Goal: Complete application form: Complete application form

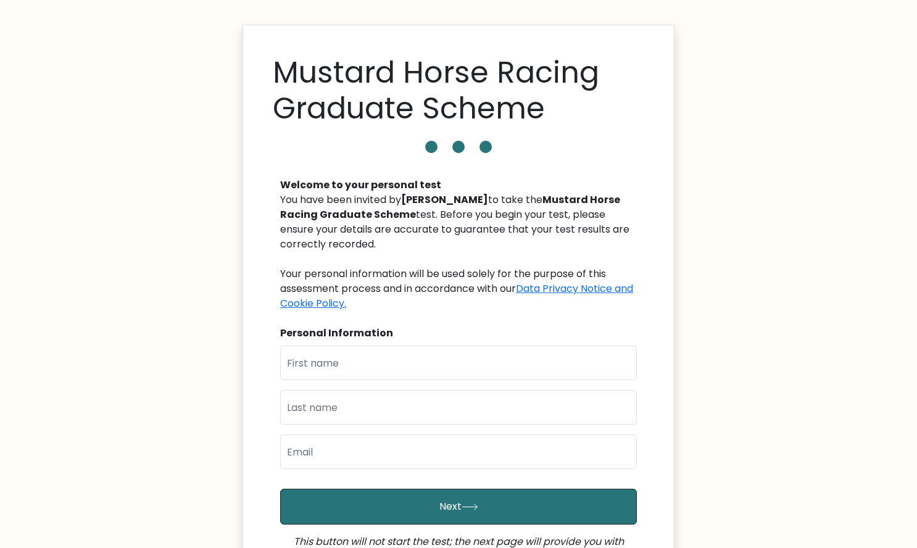
scroll to position [4, 0]
click at [537, 205] on b "Mustard Horse Racing Graduate Scheme" at bounding box center [450, 207] width 340 height 29
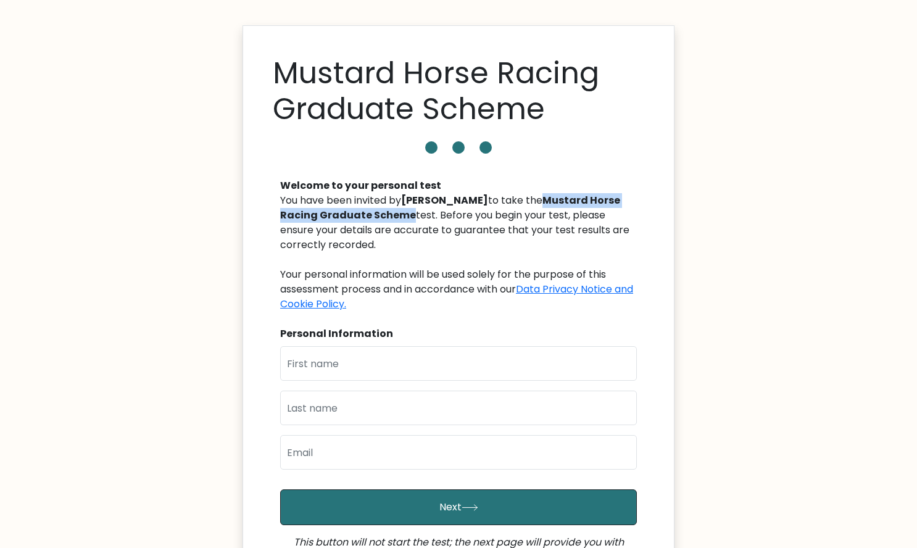
drag, startPoint x: 537, startPoint y: 205, endPoint x: 359, endPoint y: 218, distance: 178.8
click at [359, 218] on b "Mustard Horse Racing Graduate Scheme" at bounding box center [450, 207] width 340 height 29
copy b "Mustard Horse Racing Graduate Scheme"
click at [389, 345] on div "Welcome to your personal test You have been invited by Lisa Fratini to take the…" at bounding box center [458, 384] width 371 height 441
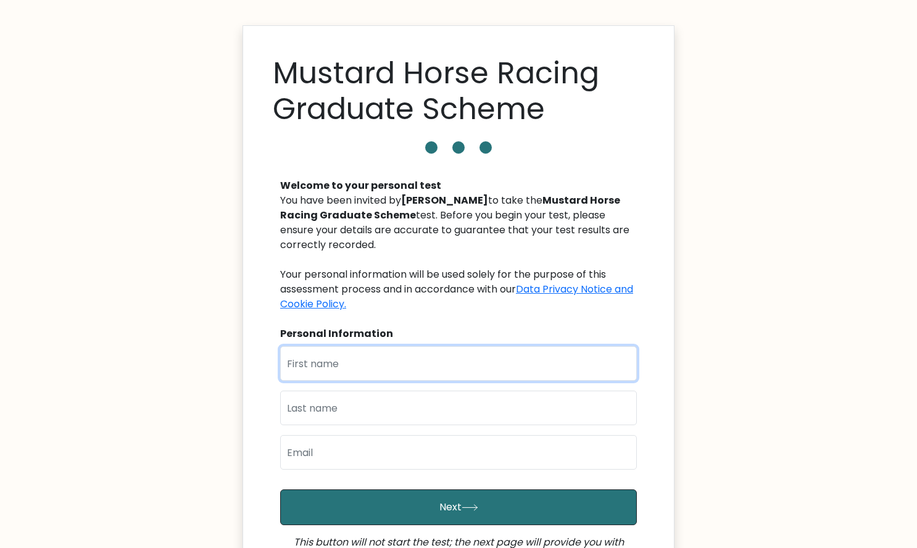
click at [392, 355] on input "text" at bounding box center [458, 363] width 357 height 35
type input "[PERSON_NAME]"
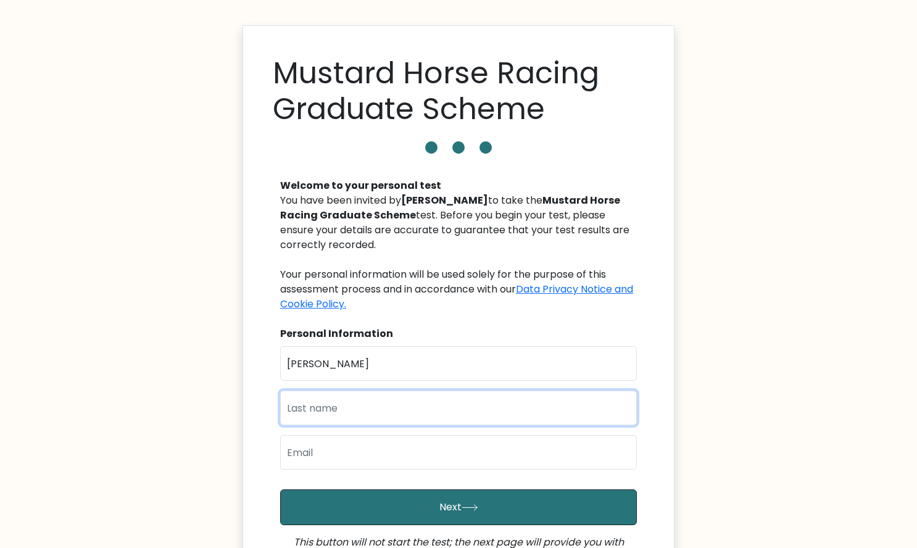
type input "Kneale"
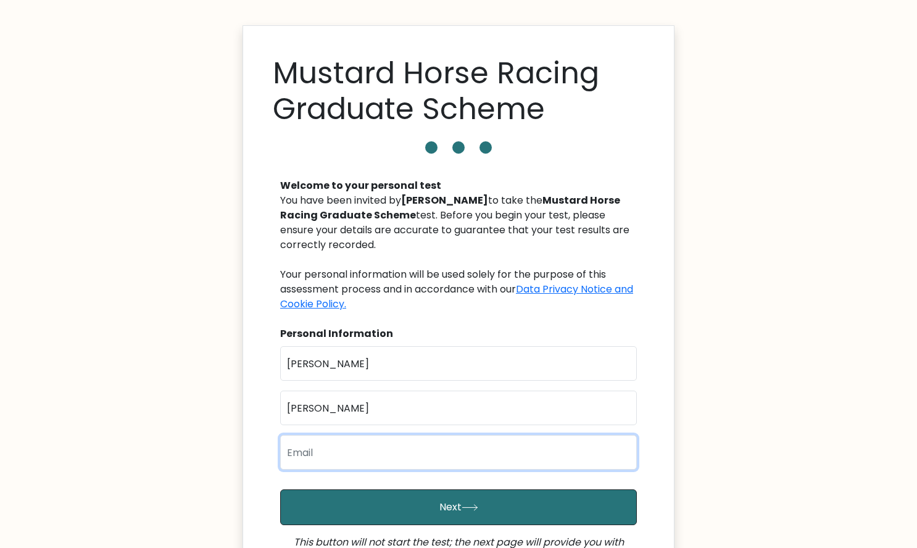
click at [359, 451] on input "email" at bounding box center [458, 452] width 357 height 35
type input "alexanderkneale109@gmail.com"
click at [264, 364] on div "Mustard Horse Racing Graduate Scheme Welcome to your personal test You have bee…" at bounding box center [459, 329] width 432 height 609
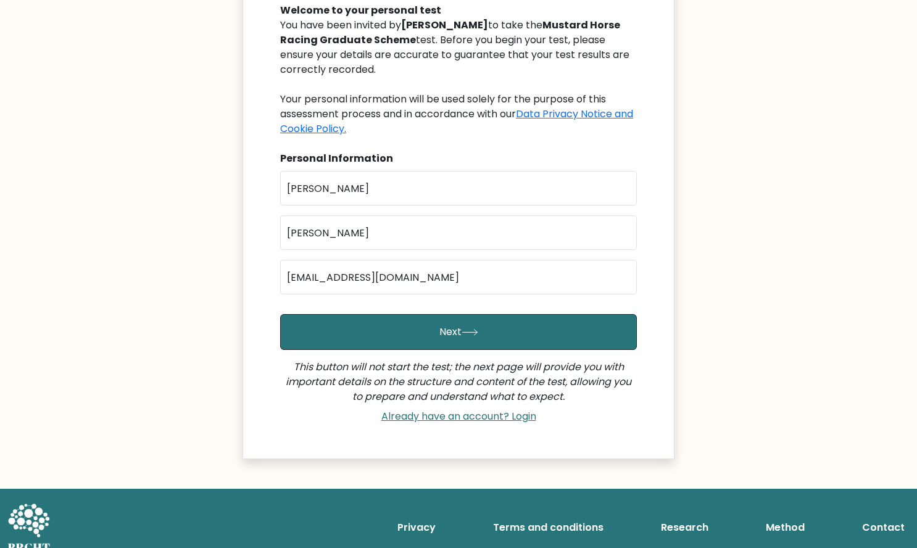
scroll to position [180, 0]
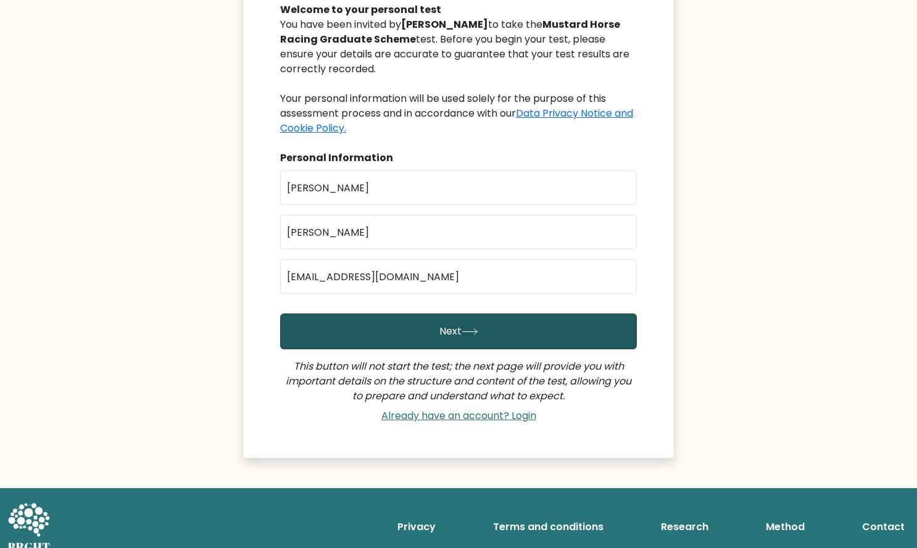
click at [352, 342] on button "Next" at bounding box center [458, 331] width 357 height 36
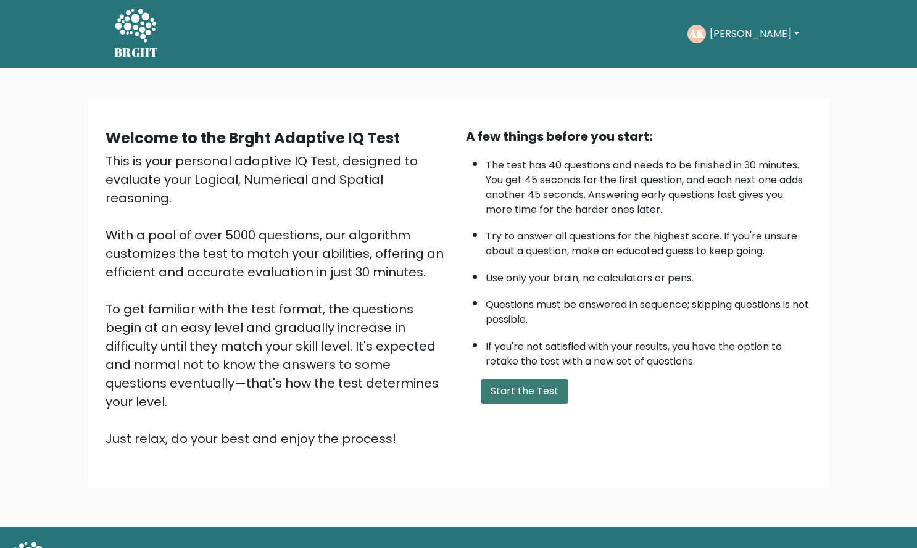
click at [559, 390] on button "Start the Test" at bounding box center [525, 391] width 88 height 25
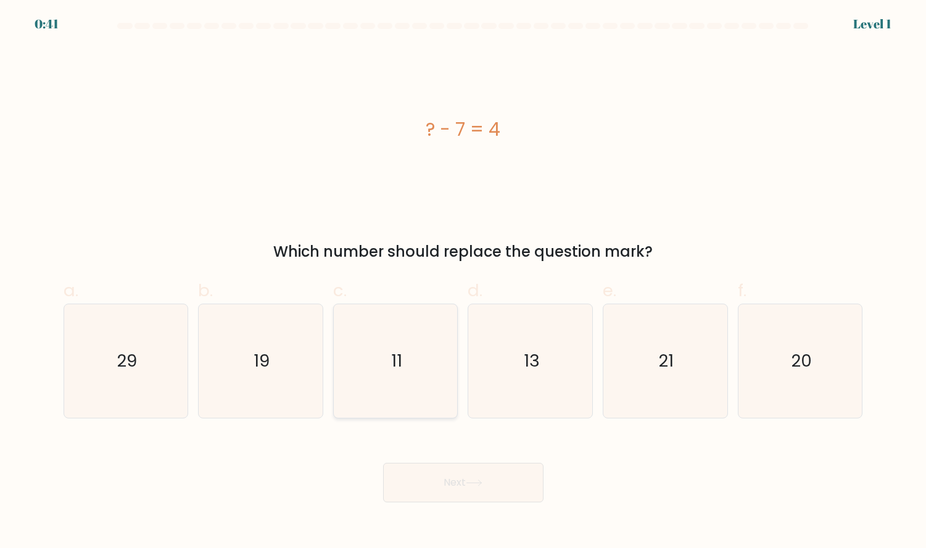
click at [398, 361] on text "11" at bounding box center [396, 361] width 11 height 24
click at [463, 282] on input "c. 11" at bounding box center [463, 278] width 1 height 8
radio input "true"
click at [452, 471] on button "Next" at bounding box center [463, 482] width 160 height 39
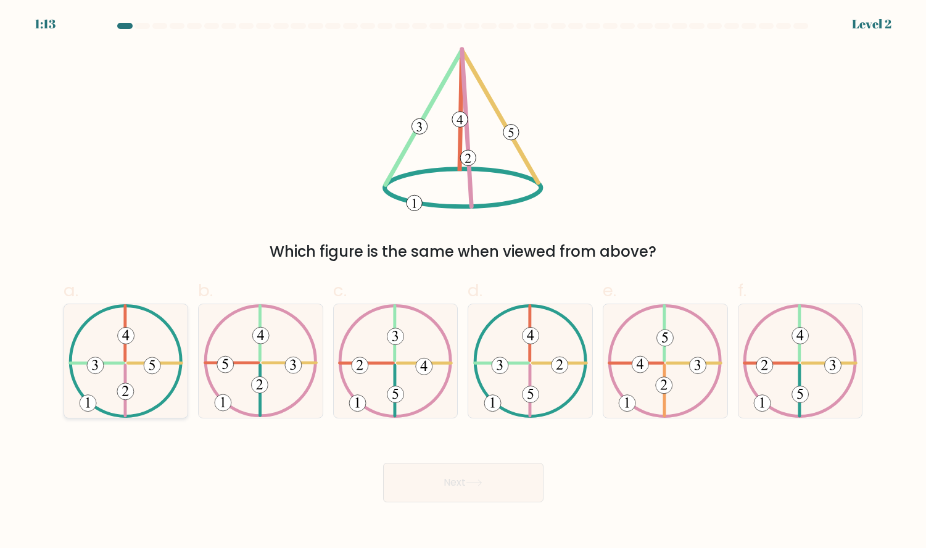
click at [154, 362] on 371 at bounding box center [152, 365] width 17 height 17
click at [463, 282] on input "a." at bounding box center [463, 278] width 1 height 8
radio input "true"
click at [475, 496] on button "Next" at bounding box center [463, 482] width 160 height 39
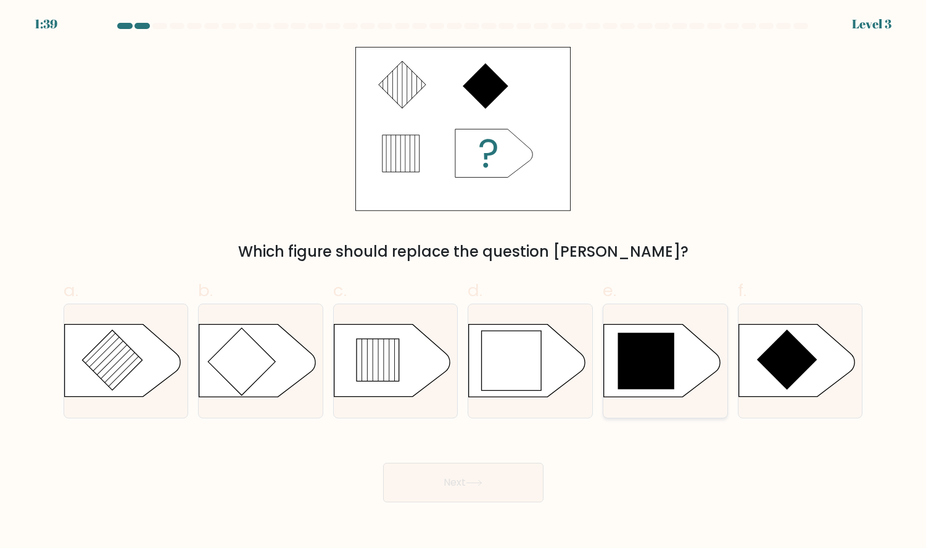
click at [641, 386] on icon at bounding box center [646, 361] width 56 height 56
click at [464, 282] on input "e." at bounding box center [463, 278] width 1 height 8
radio input "true"
click at [501, 478] on button "Next" at bounding box center [463, 482] width 160 height 39
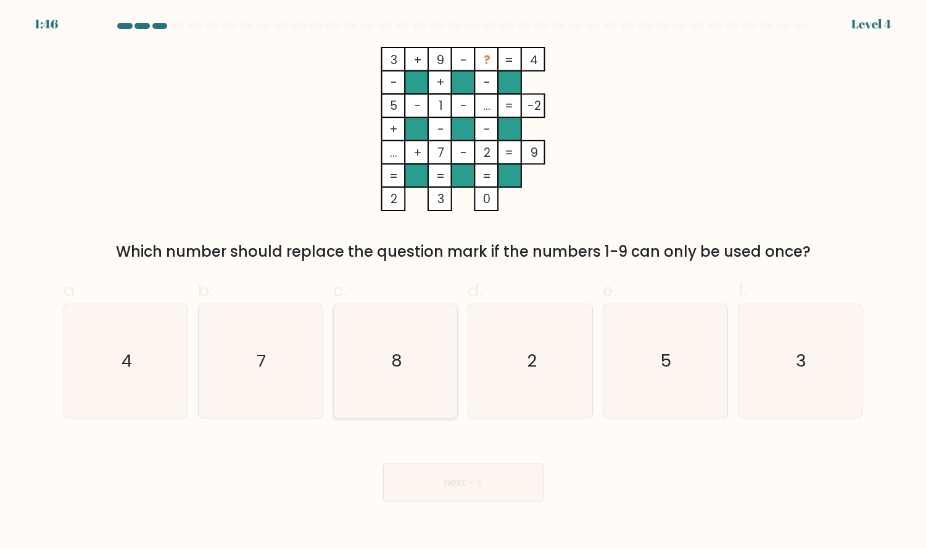
click at [413, 366] on icon "8" at bounding box center [396, 361] width 114 height 114
click at [463, 282] on input "c. 8" at bounding box center [463, 278] width 1 height 8
radio input "true"
click at [457, 480] on button "Next" at bounding box center [463, 482] width 160 height 39
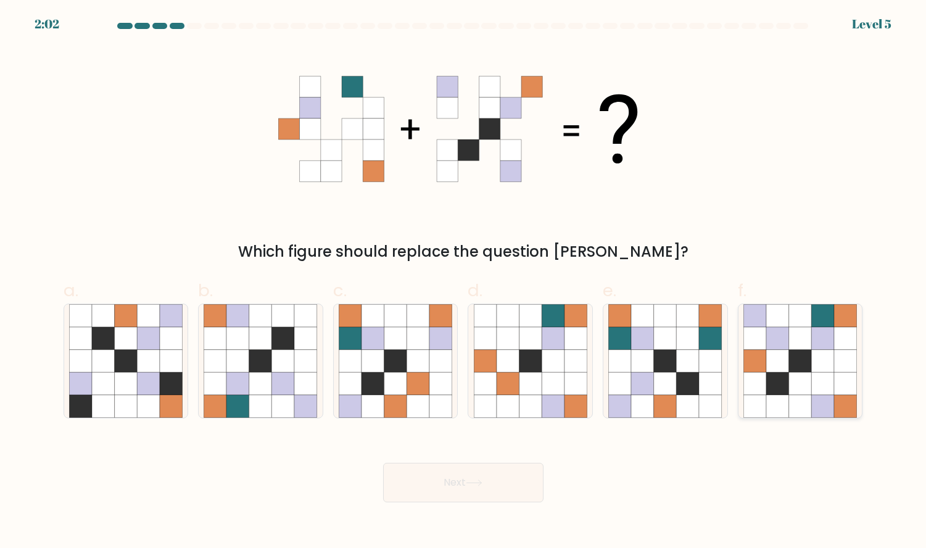
click at [797, 353] on icon at bounding box center [800, 360] width 23 height 23
click at [464, 282] on input "f." at bounding box center [463, 278] width 1 height 8
radio input "true"
click at [504, 487] on button "Next" at bounding box center [463, 482] width 160 height 39
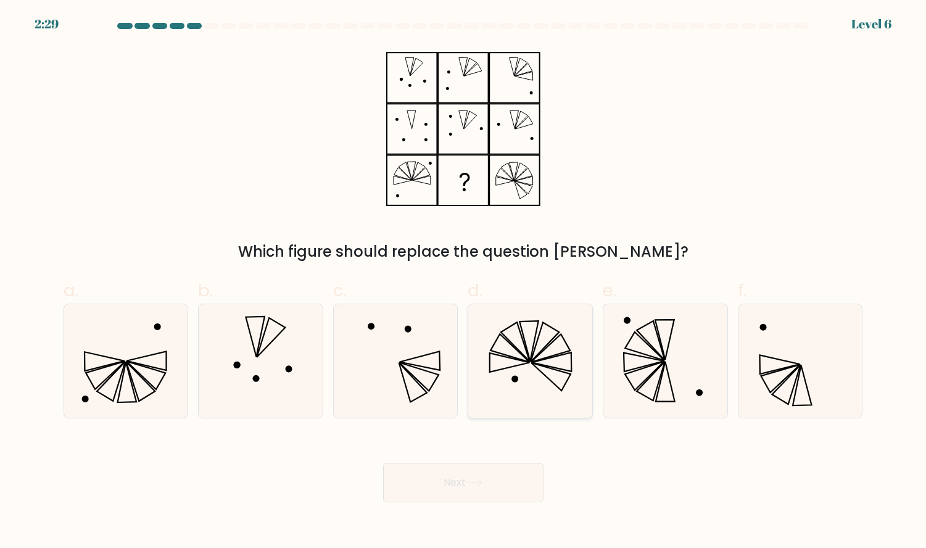
click at [538, 384] on icon at bounding box center [531, 361] width 114 height 114
click at [464, 282] on input "d." at bounding box center [463, 278] width 1 height 8
radio input "true"
click at [491, 495] on button "Next" at bounding box center [463, 482] width 160 height 39
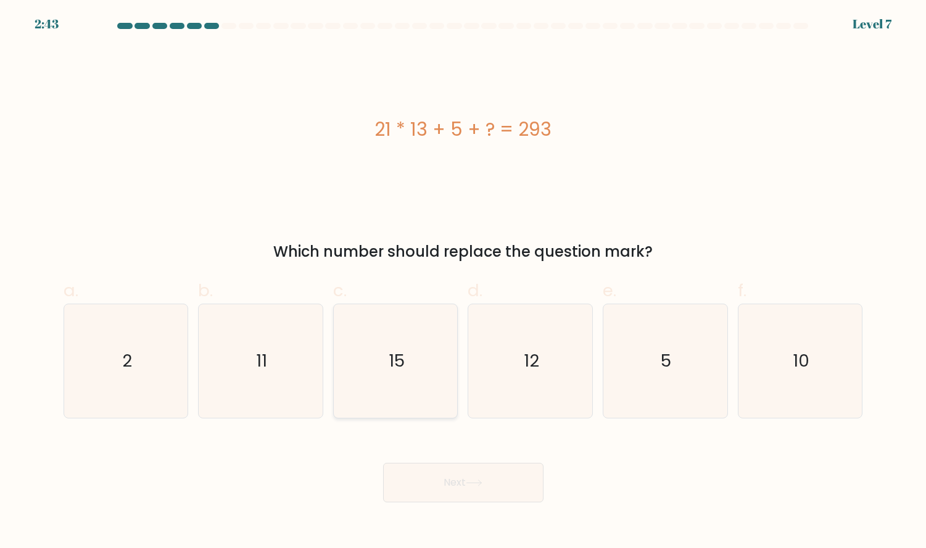
click at [400, 349] on text "15" at bounding box center [397, 361] width 16 height 24
click at [463, 282] on input "c. 15" at bounding box center [463, 278] width 1 height 8
radio input "true"
click at [453, 479] on button "Next" at bounding box center [463, 482] width 160 height 39
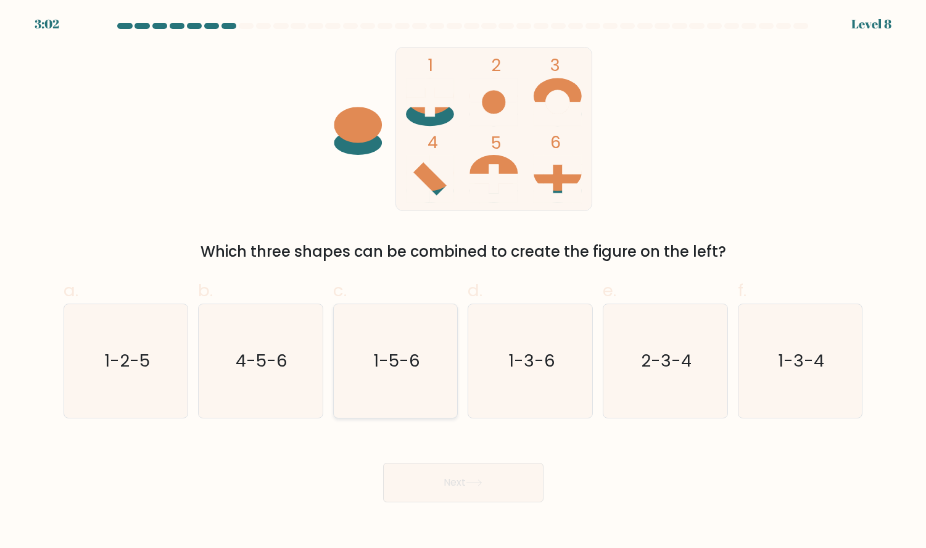
click at [396, 331] on icon "1-5-6" at bounding box center [396, 361] width 114 height 114
click at [463, 282] on input "c. 1-5-6" at bounding box center [463, 278] width 1 height 8
radio input "true"
click at [483, 478] on button "Next" at bounding box center [463, 482] width 160 height 39
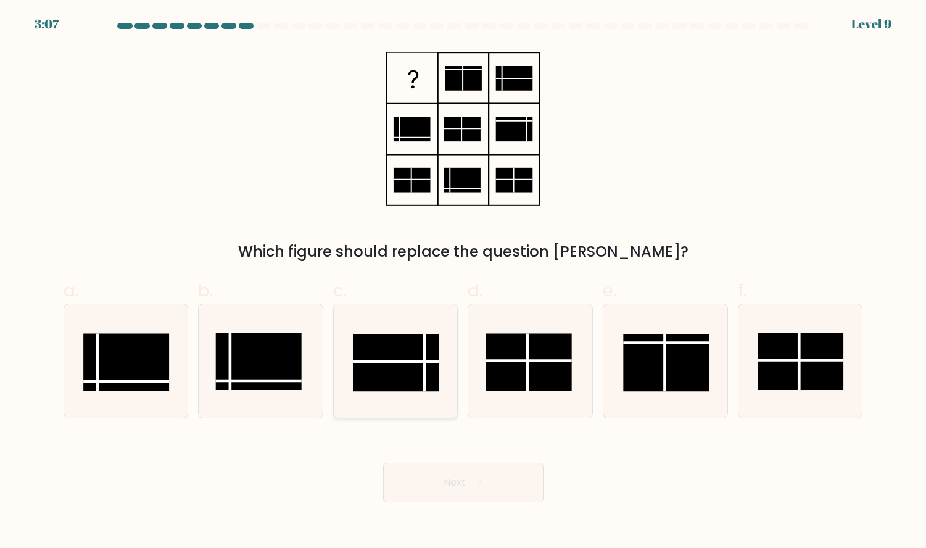
click at [423, 381] on rect at bounding box center [396, 362] width 86 height 57
click at [463, 282] on input "c." at bounding box center [463, 278] width 1 height 8
radio input "true"
click at [470, 489] on button "Next" at bounding box center [463, 482] width 160 height 39
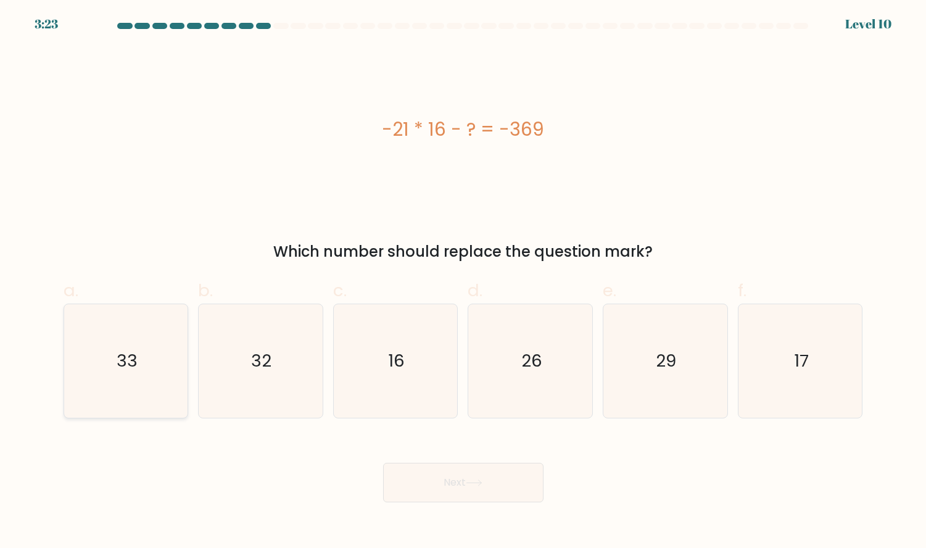
click at [101, 338] on icon "33" at bounding box center [126, 361] width 114 height 114
click at [463, 282] on input "a. 33" at bounding box center [463, 278] width 1 height 8
radio input "true"
click at [508, 483] on button "Next" at bounding box center [463, 482] width 160 height 39
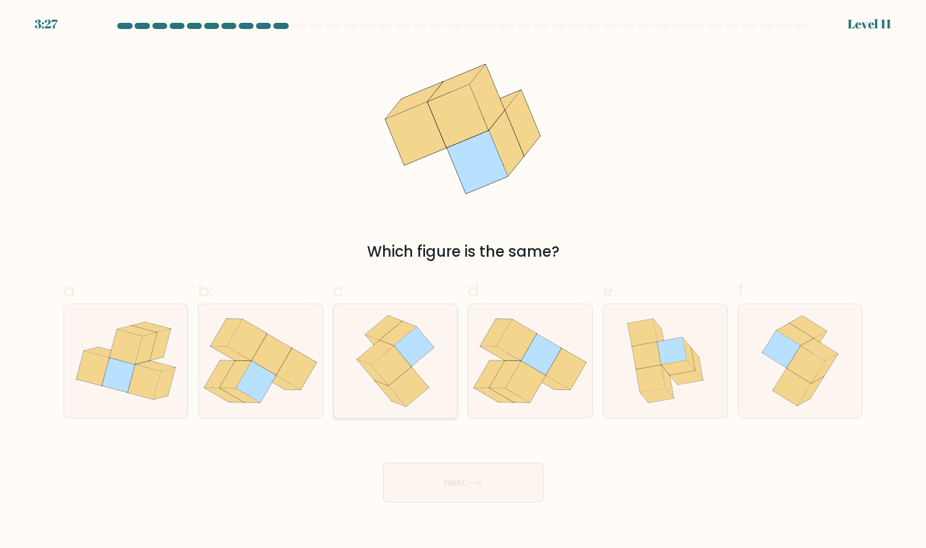
click at [392, 314] on icon at bounding box center [395, 361] width 91 height 114
click at [463, 282] on input "c." at bounding box center [463, 278] width 1 height 8
radio input "true"
click at [481, 470] on button "Next" at bounding box center [463, 482] width 160 height 39
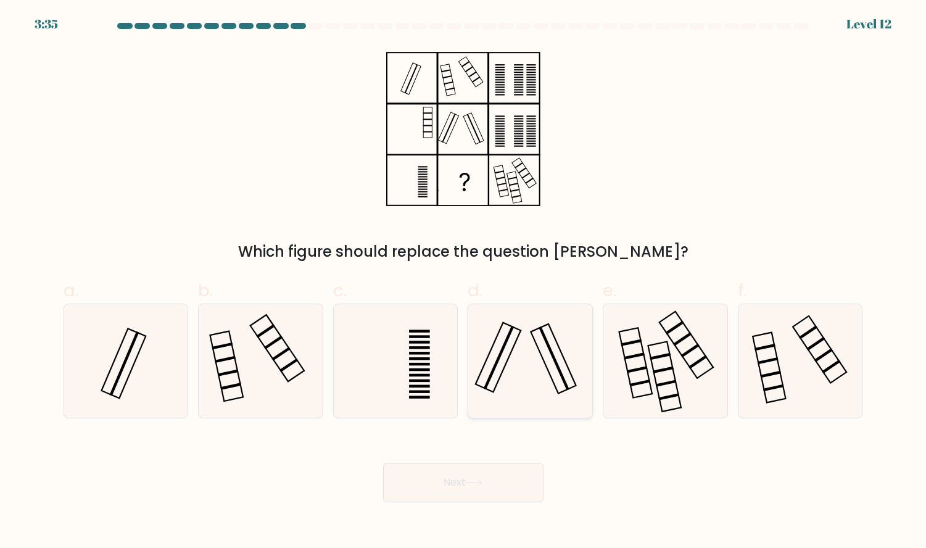
click at [528, 330] on icon at bounding box center [531, 361] width 114 height 114
click at [464, 282] on input "d." at bounding box center [463, 278] width 1 height 8
radio input "true"
click at [446, 479] on button "Next" at bounding box center [463, 482] width 160 height 39
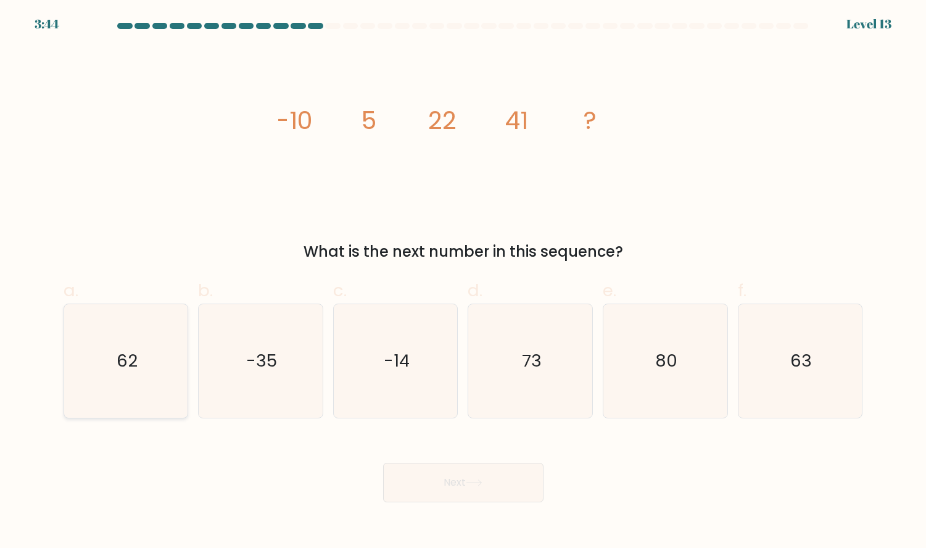
click at [156, 384] on icon "62" at bounding box center [126, 361] width 114 height 114
click at [463, 282] on input "a. 62" at bounding box center [463, 278] width 1 height 8
radio input "true"
click at [508, 471] on button "Next" at bounding box center [463, 482] width 160 height 39
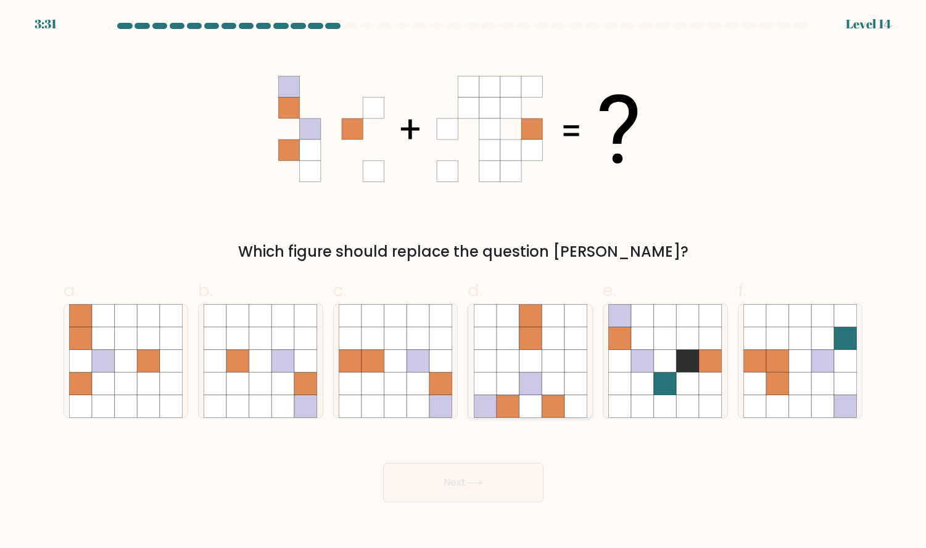
click at [540, 355] on icon at bounding box center [530, 360] width 23 height 23
click at [464, 282] on input "d." at bounding box center [463, 278] width 1 height 8
radio input "true"
click at [484, 476] on button "Next" at bounding box center [463, 482] width 160 height 39
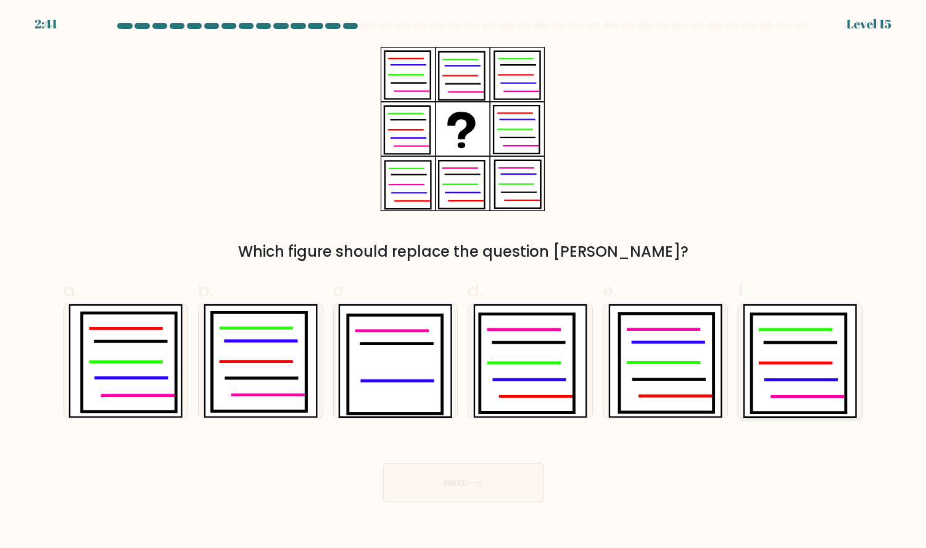
click at [792, 367] on icon at bounding box center [799, 363] width 94 height 99
click at [464, 282] on input "f." at bounding box center [463, 278] width 1 height 8
radio input "true"
click at [477, 481] on icon at bounding box center [474, 482] width 17 height 7
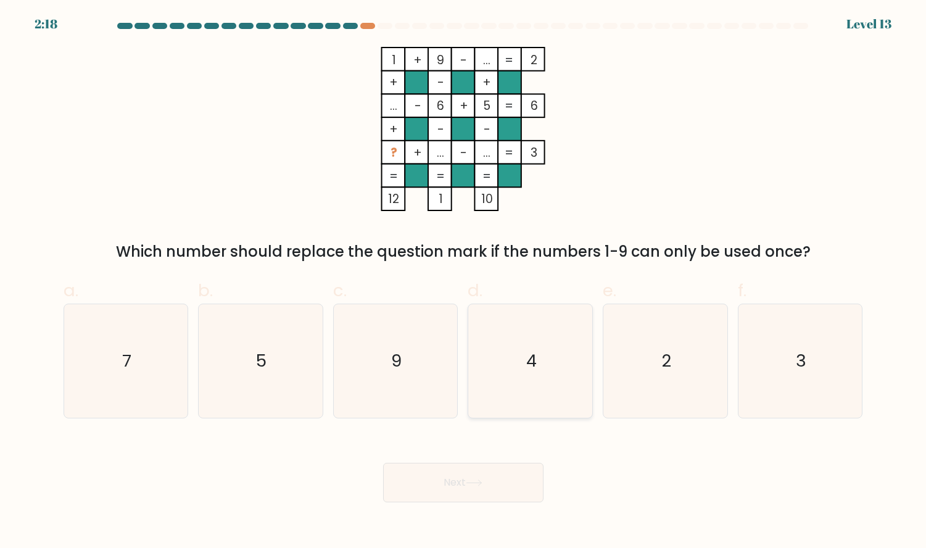
click at [510, 400] on icon "4" at bounding box center [531, 361] width 114 height 114
click at [464, 282] on input "d. 4" at bounding box center [463, 278] width 1 height 8
radio input "true"
click at [464, 500] on button "Next" at bounding box center [463, 482] width 160 height 39
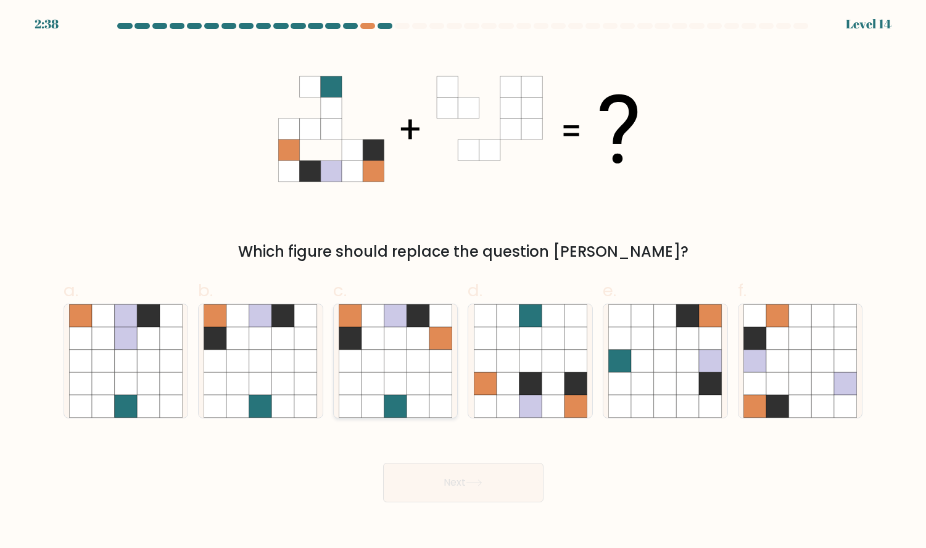
click at [402, 348] on icon at bounding box center [395, 338] width 23 height 23
click at [463, 282] on input "c." at bounding box center [463, 278] width 1 height 8
radio input "true"
click at [475, 485] on icon at bounding box center [474, 482] width 17 height 7
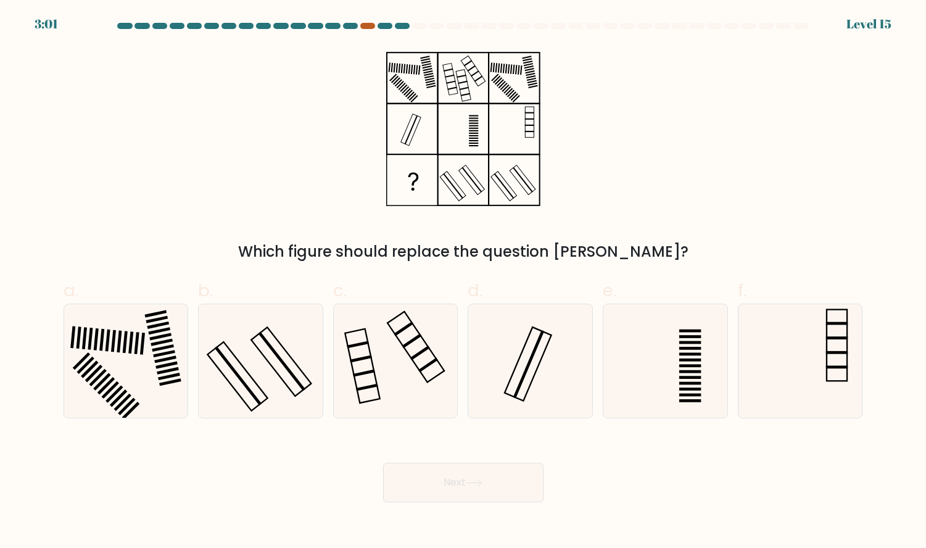
click at [367, 27] on div at bounding box center [367, 26] width 15 height 6
click at [400, 334] on icon at bounding box center [396, 361] width 114 height 114
click at [463, 282] on input "c." at bounding box center [463, 278] width 1 height 8
radio input "true"
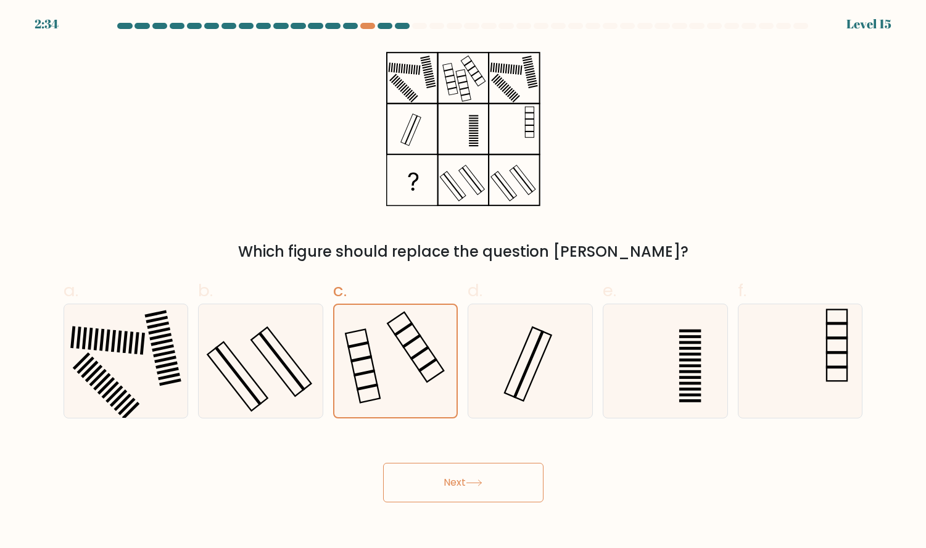
click at [470, 479] on icon at bounding box center [474, 482] width 17 height 7
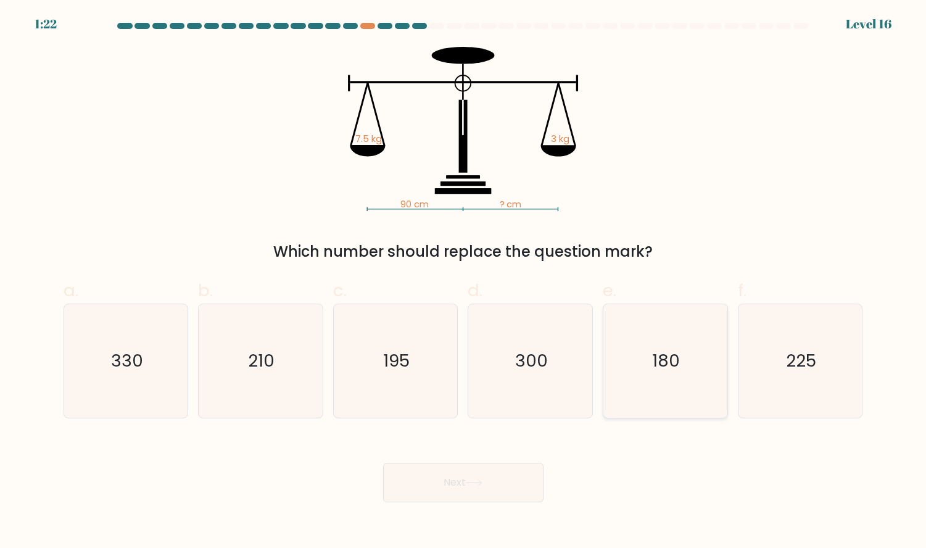
click at [674, 356] on text "180" at bounding box center [667, 361] width 28 height 24
click at [464, 282] on input "e. 180" at bounding box center [463, 278] width 1 height 8
radio input "true"
click at [491, 492] on button "Next" at bounding box center [463, 482] width 160 height 39
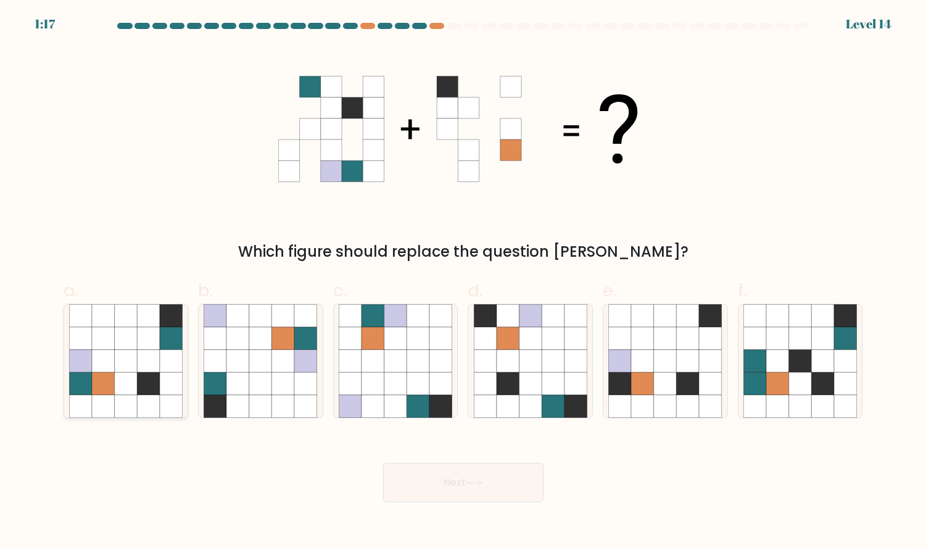
click at [142, 381] on icon at bounding box center [148, 383] width 23 height 23
click at [463, 282] on input "a." at bounding box center [463, 278] width 1 height 8
radio input "true"
click at [434, 469] on button "Next" at bounding box center [463, 482] width 160 height 39
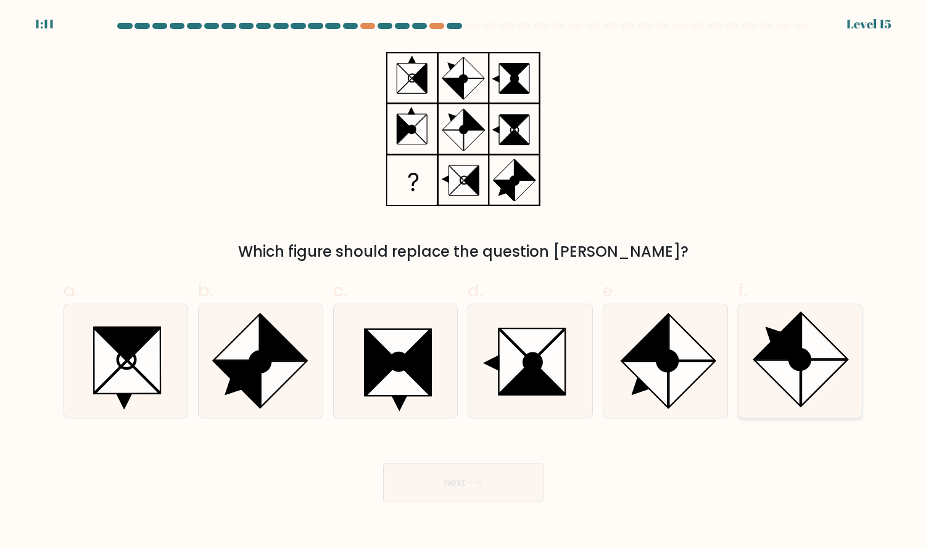
click at [823, 351] on icon at bounding box center [825, 336] width 46 height 46
click at [464, 282] on input "f." at bounding box center [463, 278] width 1 height 8
radio input "true"
click at [465, 495] on button "Next" at bounding box center [463, 482] width 160 height 39
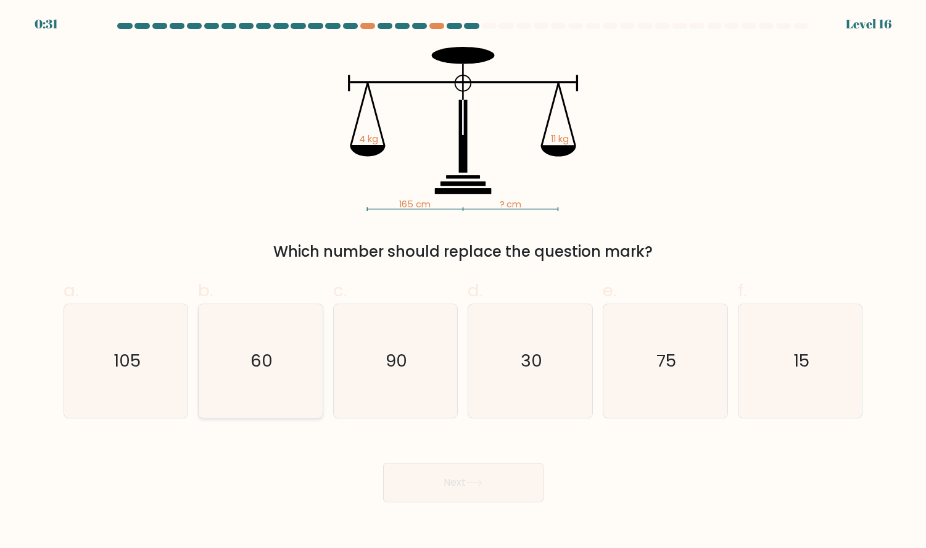
click at [234, 396] on icon "60" at bounding box center [261, 361] width 114 height 114
click at [463, 282] on input "b. 60" at bounding box center [463, 278] width 1 height 8
radio input "true"
click at [418, 471] on button "Next" at bounding box center [463, 482] width 160 height 39
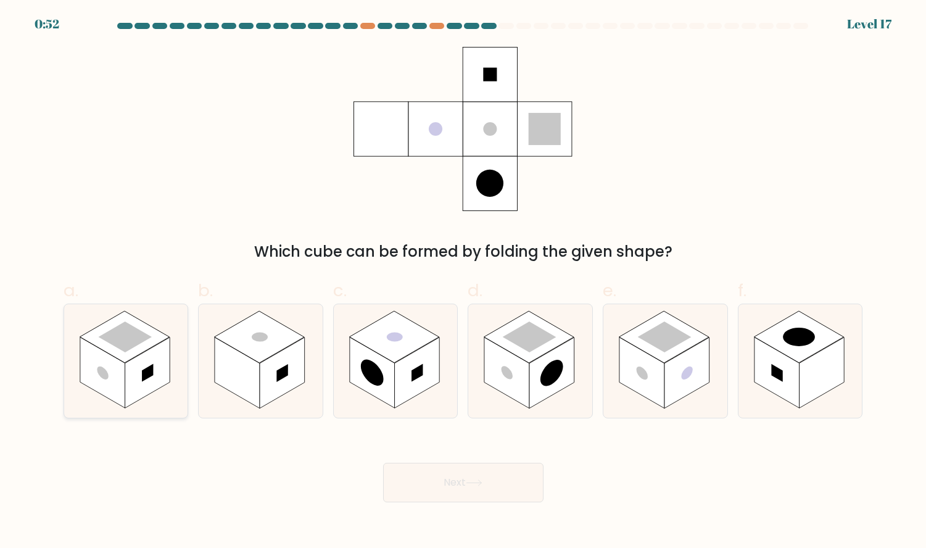
click at [132, 399] on rect at bounding box center [147, 373] width 45 height 71
click at [463, 282] on input "a." at bounding box center [463, 278] width 1 height 8
radio input "true"
click at [486, 505] on body "0:50 Level 17" at bounding box center [463, 274] width 926 height 548
click at [497, 487] on button "Next" at bounding box center [463, 482] width 160 height 39
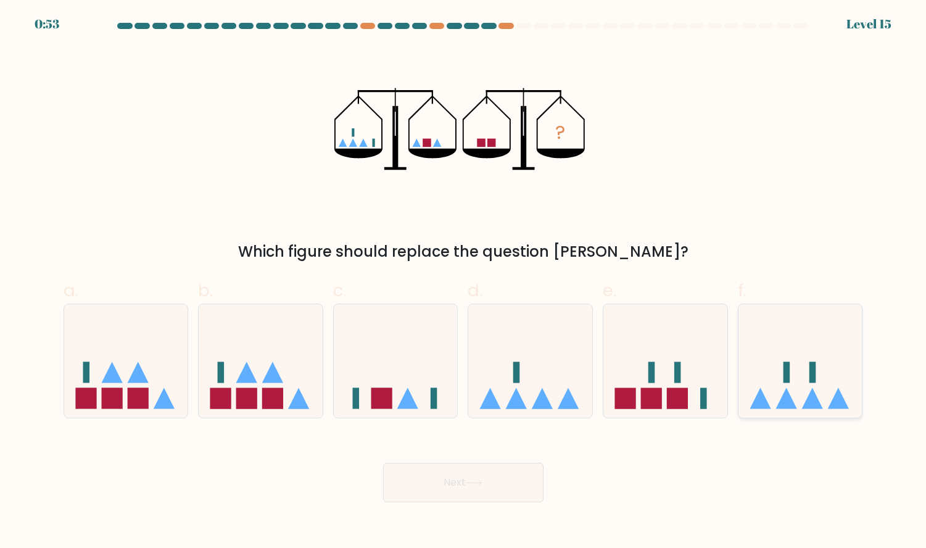
click at [755, 383] on icon at bounding box center [801, 361] width 124 height 102
click at [464, 282] on input "f." at bounding box center [463, 278] width 1 height 8
radio input "true"
click at [413, 399] on icon at bounding box center [407, 398] width 21 height 21
click at [463, 282] on input "c." at bounding box center [463, 278] width 1 height 8
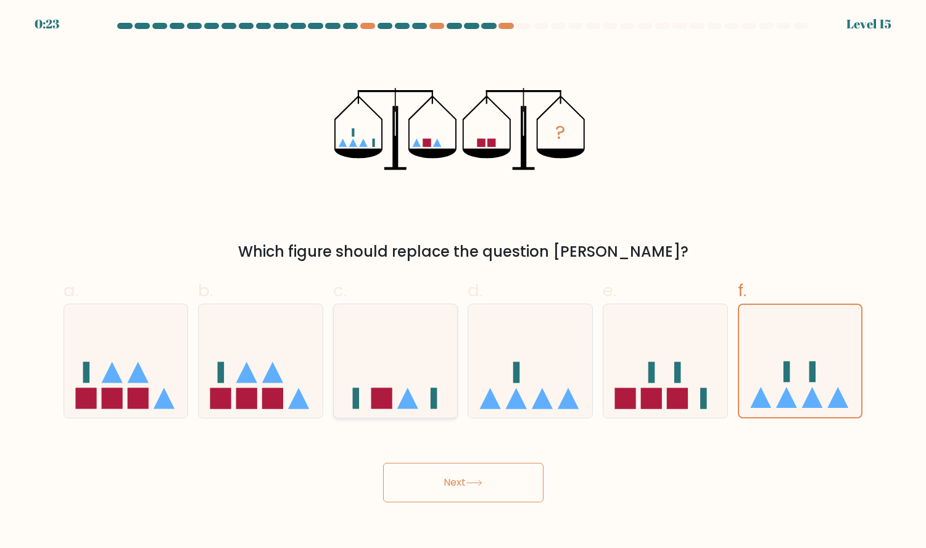
radio input "true"
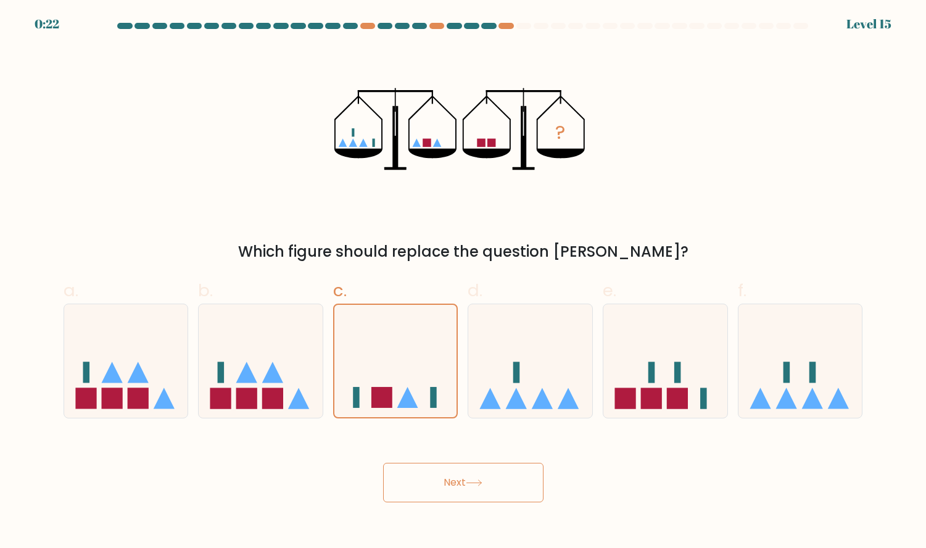
click at [465, 476] on button "Next" at bounding box center [463, 482] width 160 height 39
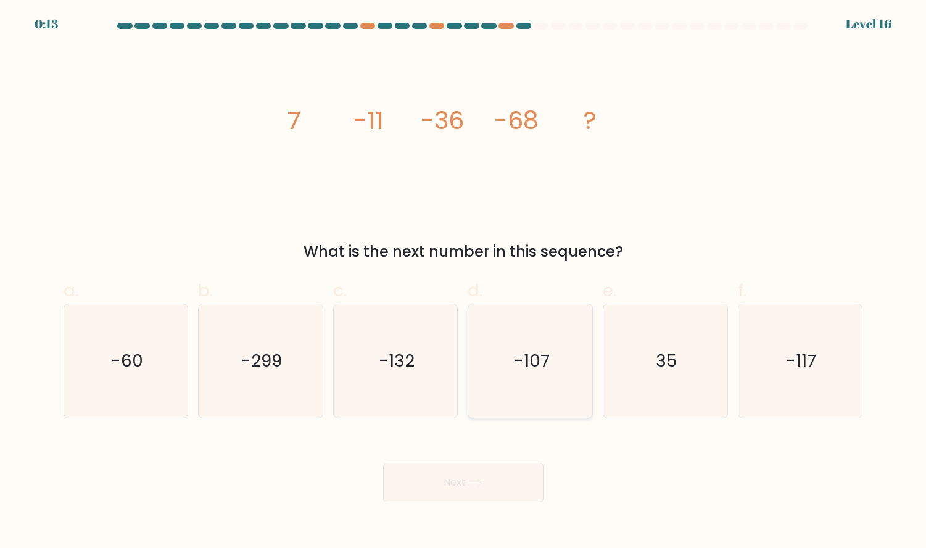
click at [582, 347] on icon "-107" at bounding box center [531, 361] width 114 height 114
click at [464, 282] on input "d. -107" at bounding box center [463, 278] width 1 height 8
radio input "true"
click at [487, 480] on button "Next" at bounding box center [463, 482] width 160 height 39
click at [454, 485] on button "Next" at bounding box center [463, 482] width 160 height 39
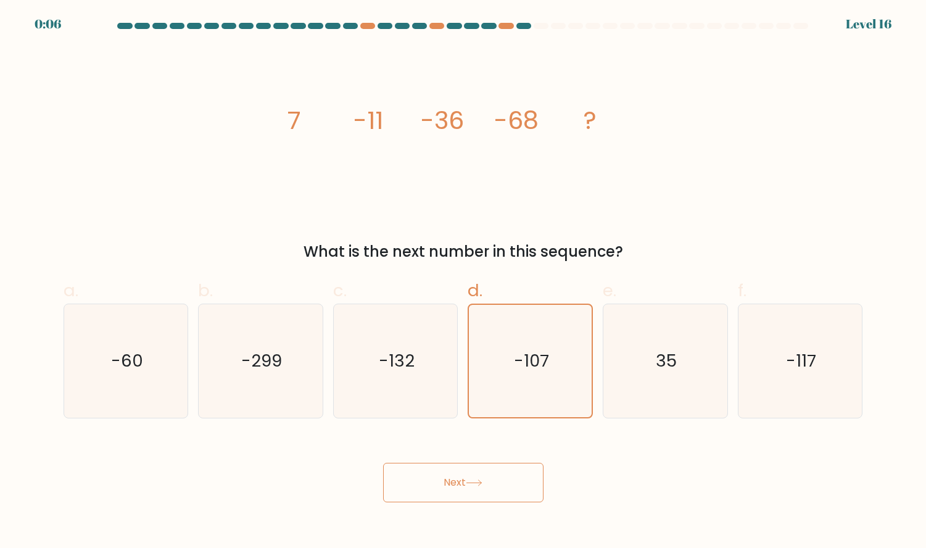
click at [458, 483] on button "Next" at bounding box center [463, 482] width 160 height 39
click at [446, 488] on button "Next" at bounding box center [463, 482] width 160 height 39
click at [514, 371] on icon "-107" at bounding box center [531, 361] width 112 height 112
click at [464, 282] on input "d. -107" at bounding box center [463, 278] width 1 height 8
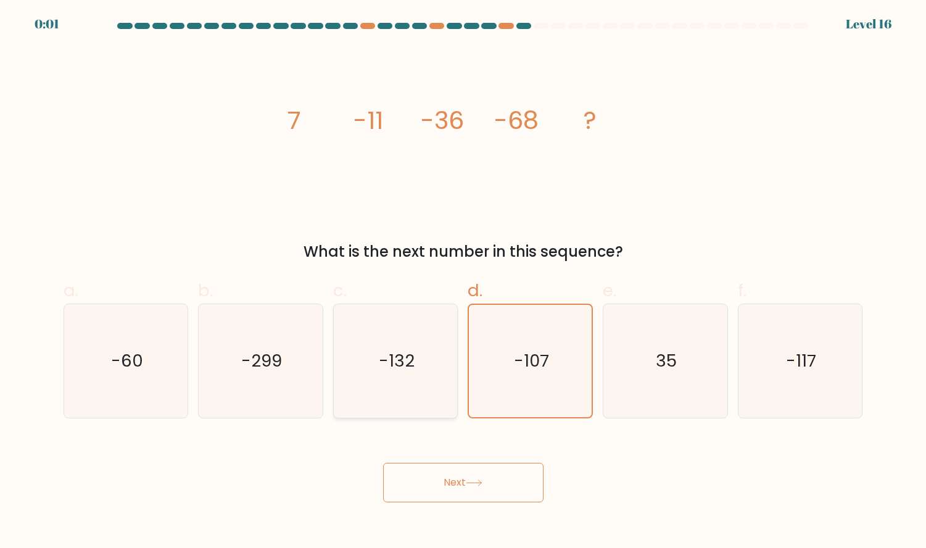
click at [422, 368] on icon "-132" at bounding box center [396, 361] width 114 height 114
click at [463, 282] on input "c. -132" at bounding box center [463, 278] width 1 height 8
radio input "true"
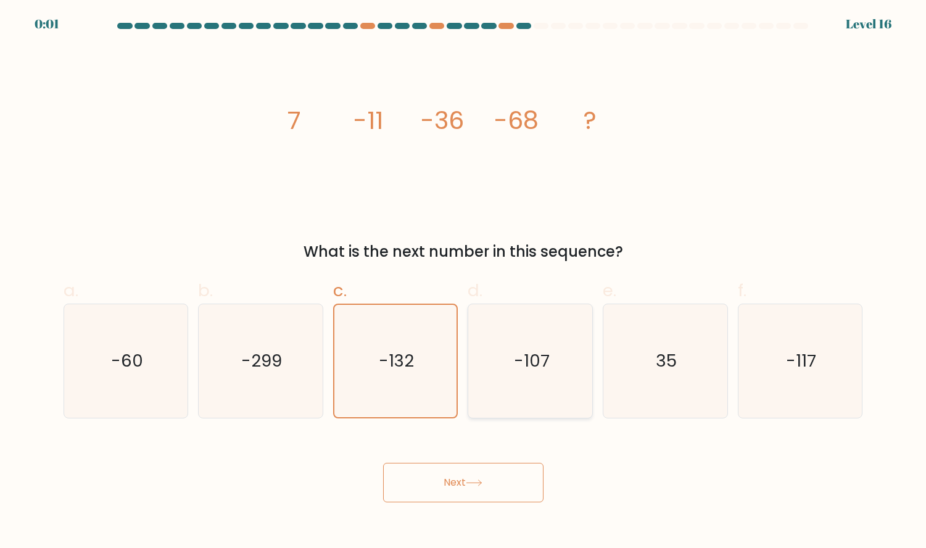
click at [526, 352] on text "-107" at bounding box center [532, 361] width 36 height 24
click at [464, 282] on input "d. -107" at bounding box center [463, 278] width 1 height 8
radio input "true"
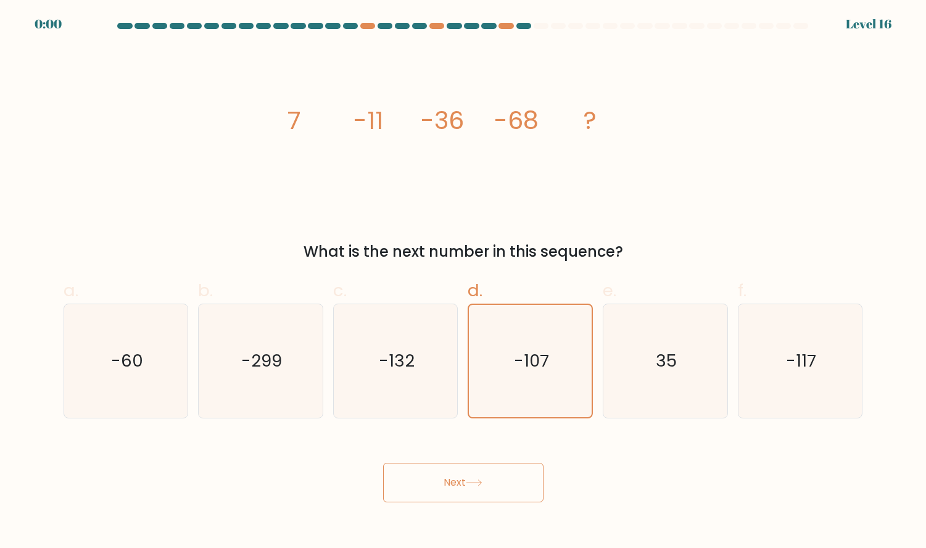
click at [450, 490] on button "Next" at bounding box center [463, 482] width 160 height 39
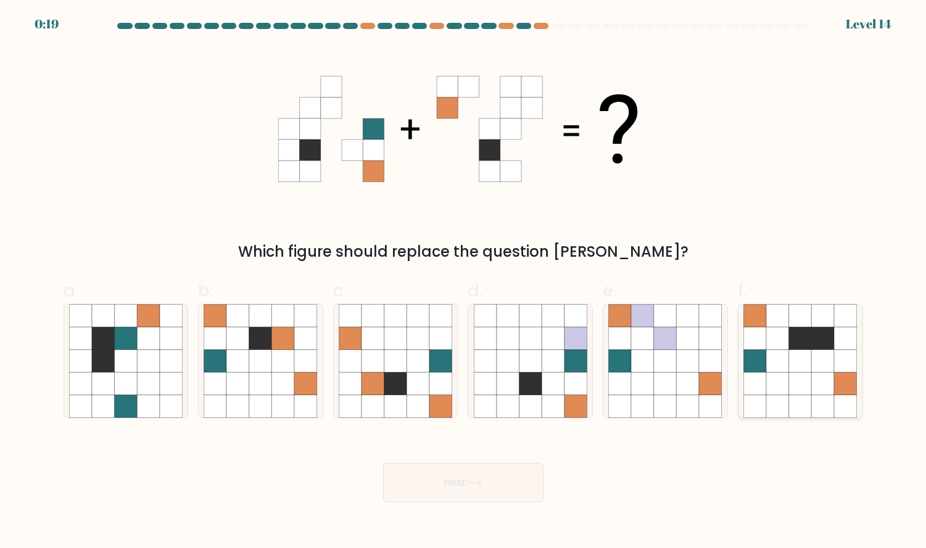
click at [807, 383] on icon at bounding box center [800, 383] width 23 height 23
click at [464, 282] on input "f." at bounding box center [463, 278] width 1 height 8
radio input "true"
click at [440, 479] on button "Next" at bounding box center [463, 482] width 160 height 39
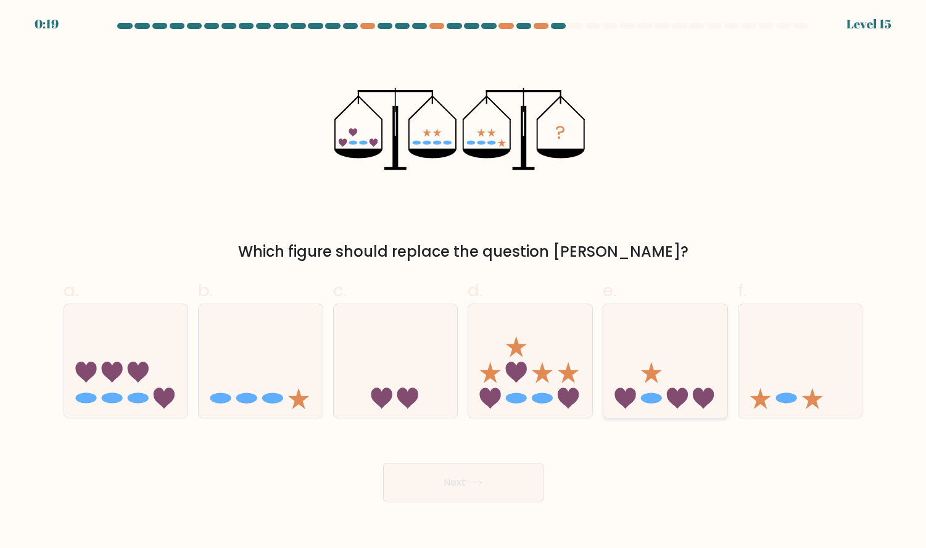
click at [652, 360] on icon at bounding box center [665, 361] width 124 height 102
click at [464, 282] on input "e." at bounding box center [463, 278] width 1 height 8
radio input "true"
click at [475, 470] on button "Next" at bounding box center [463, 482] width 160 height 39
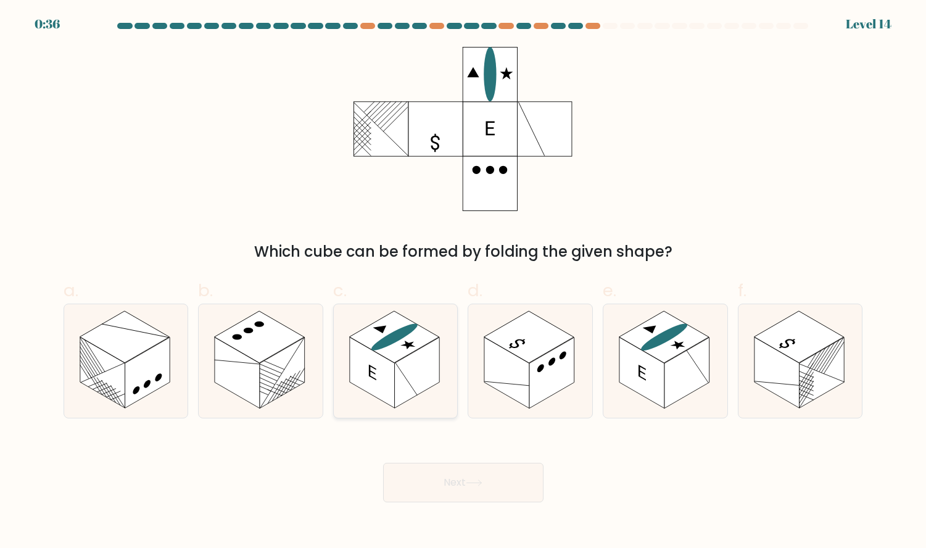
click at [389, 343] on ellipse at bounding box center [395, 337] width 56 height 32
click at [463, 282] on input "c." at bounding box center [463, 278] width 1 height 8
radio input "true"
click at [455, 493] on button "Next" at bounding box center [463, 482] width 160 height 39
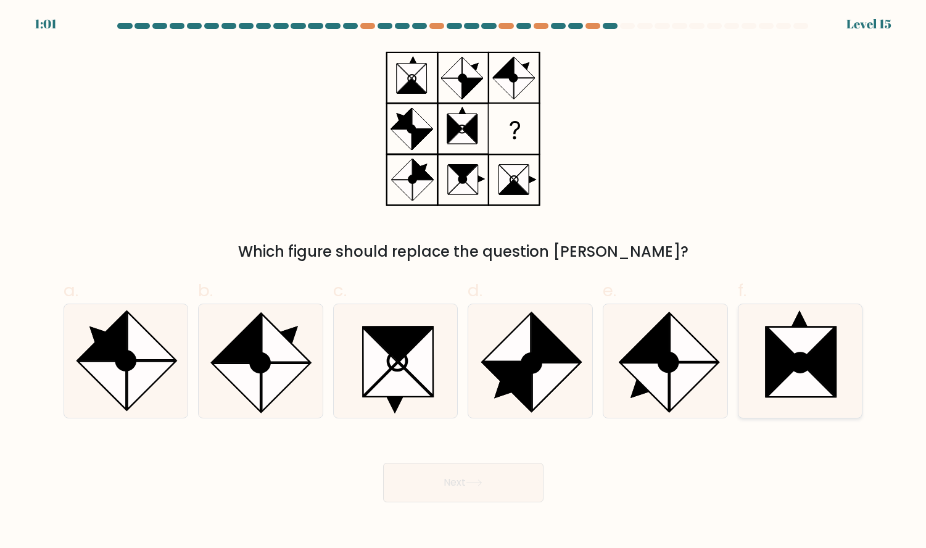
click at [794, 311] on icon at bounding box center [801, 361] width 114 height 114
click at [464, 282] on input "f." at bounding box center [463, 278] width 1 height 8
radio input "true"
click at [485, 499] on button "Next" at bounding box center [463, 482] width 160 height 39
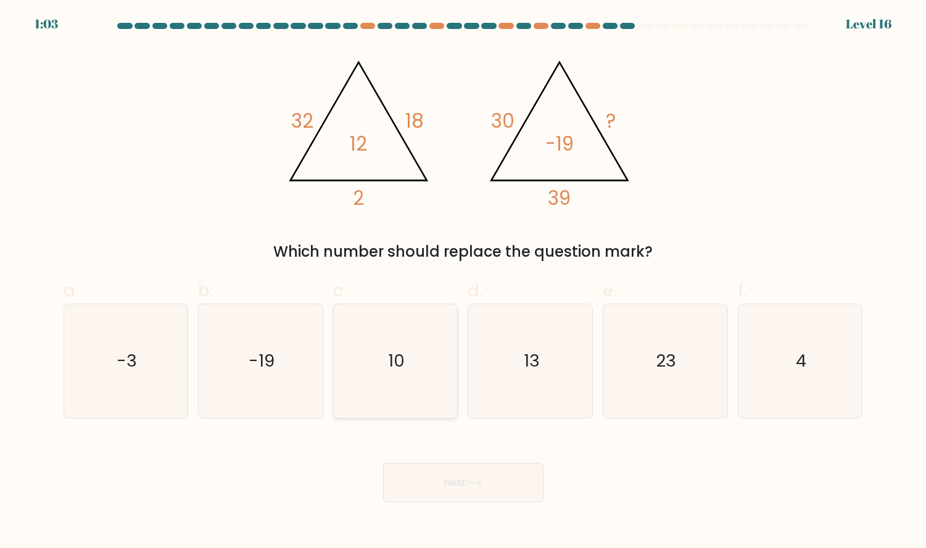
click at [384, 357] on icon "10" at bounding box center [396, 361] width 114 height 114
click at [463, 282] on input "c. 10" at bounding box center [463, 278] width 1 height 8
radio input "true"
click at [424, 483] on button "Next" at bounding box center [463, 482] width 160 height 39
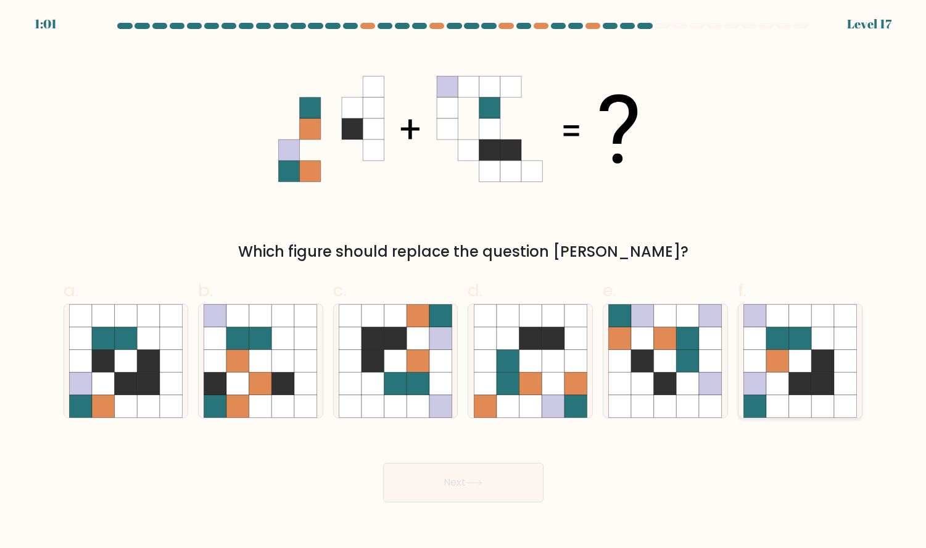
click at [827, 369] on icon at bounding box center [822, 360] width 23 height 23
click at [464, 282] on input "f." at bounding box center [463, 278] width 1 height 8
radio input "true"
click at [445, 479] on button "Next" at bounding box center [463, 482] width 160 height 39
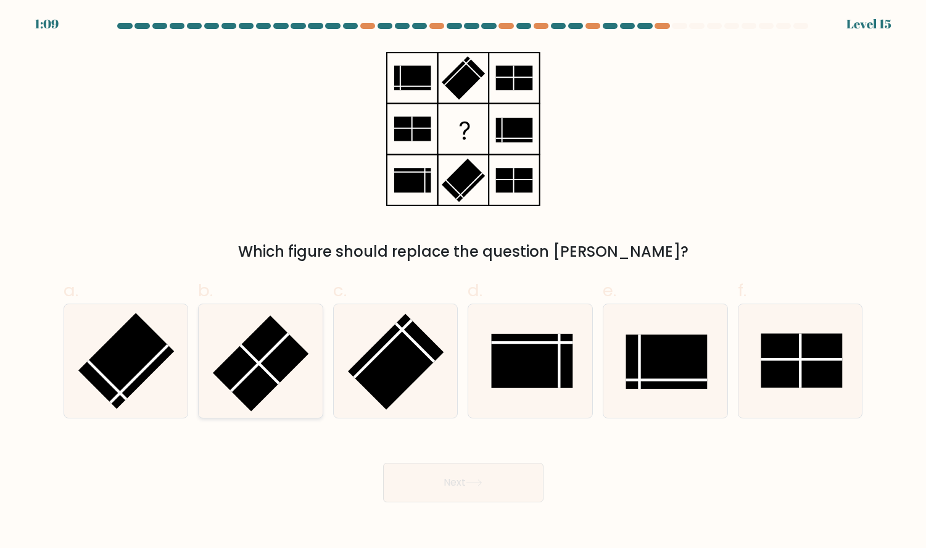
click at [248, 346] on rect at bounding box center [261, 363] width 96 height 96
click at [463, 282] on input "b." at bounding box center [463, 278] width 1 height 8
radio input "true"
click at [441, 489] on button "Next" at bounding box center [463, 482] width 160 height 39
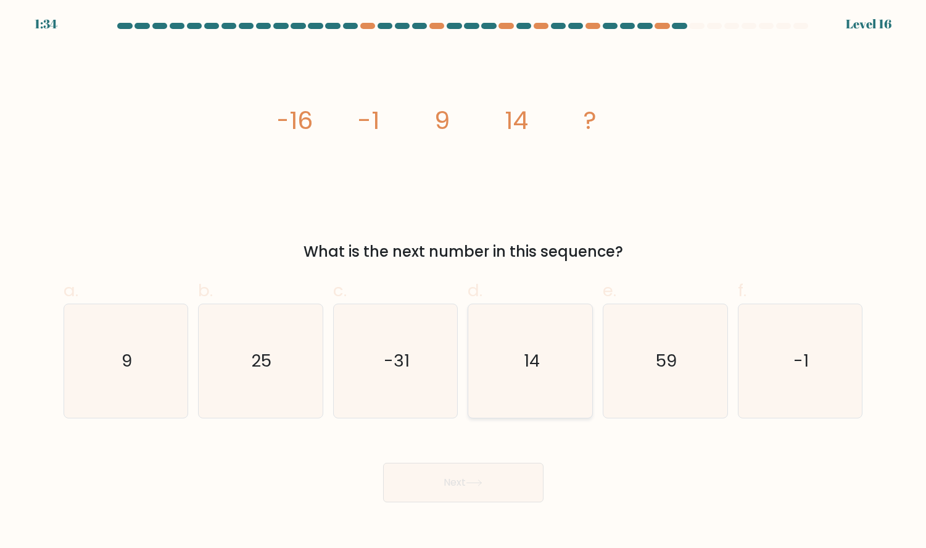
click at [545, 370] on icon "14" at bounding box center [531, 361] width 114 height 114
click at [464, 282] on input "d. 14" at bounding box center [463, 278] width 1 height 8
radio input "true"
click at [510, 480] on button "Next" at bounding box center [463, 482] width 160 height 39
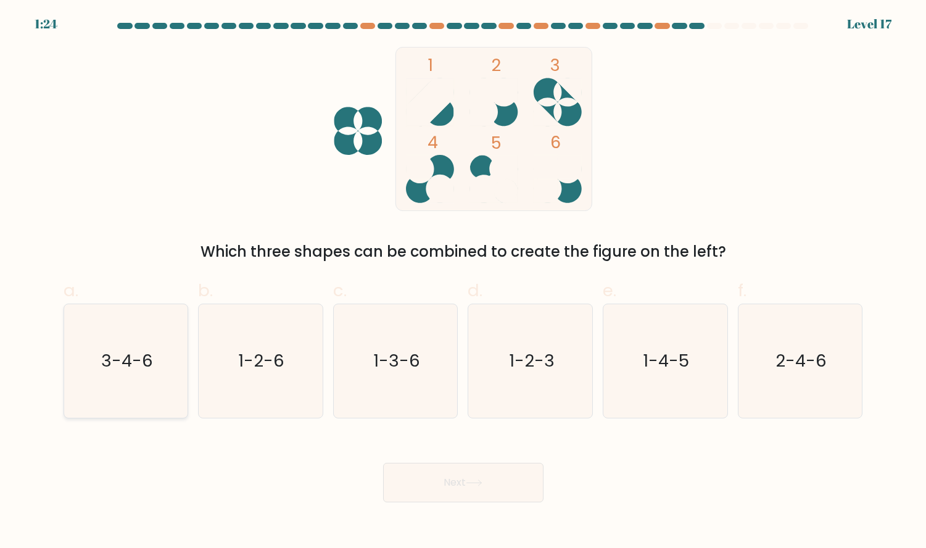
click at [164, 364] on icon "3-4-6" at bounding box center [126, 361] width 114 height 114
click at [463, 282] on input "a. 3-4-6" at bounding box center [463, 278] width 1 height 8
radio input "true"
click at [481, 478] on button "Next" at bounding box center [463, 482] width 160 height 39
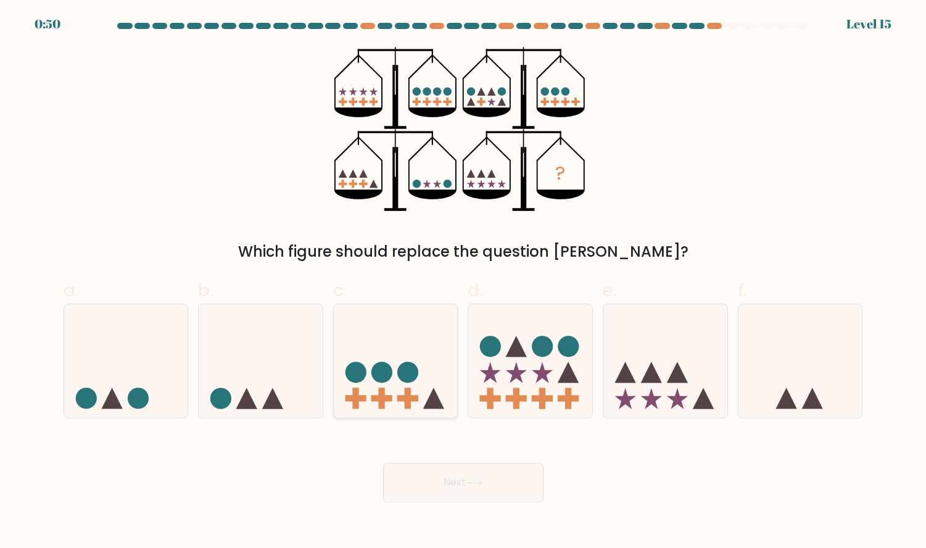
click at [415, 392] on icon at bounding box center [396, 361] width 124 height 102
click at [463, 282] on input "c." at bounding box center [463, 278] width 1 height 8
radio input "true"
click at [447, 467] on button "Next" at bounding box center [463, 482] width 160 height 39
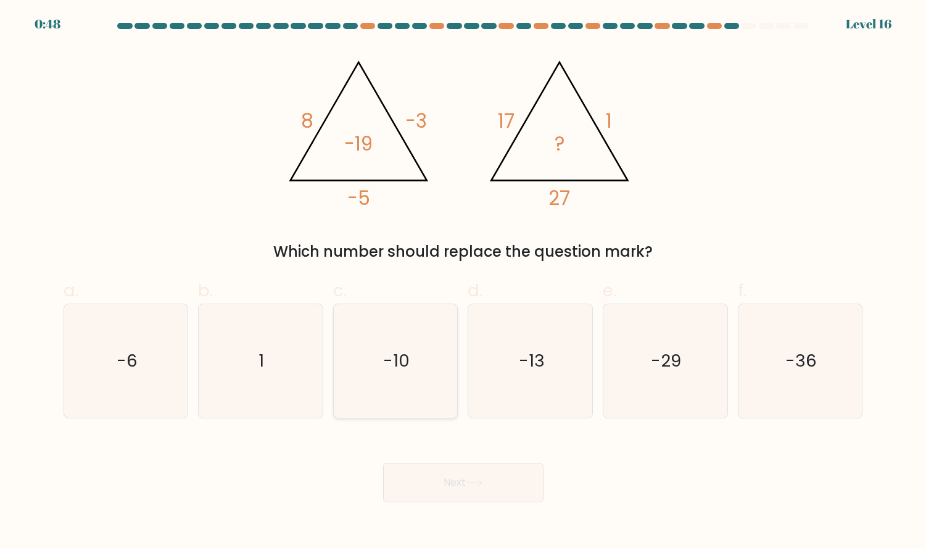
click at [387, 370] on text "-10" at bounding box center [396, 361] width 27 height 24
click at [463, 282] on input "c. -10" at bounding box center [463, 278] width 1 height 8
radio input "true"
click at [457, 487] on button "Next" at bounding box center [463, 482] width 160 height 39
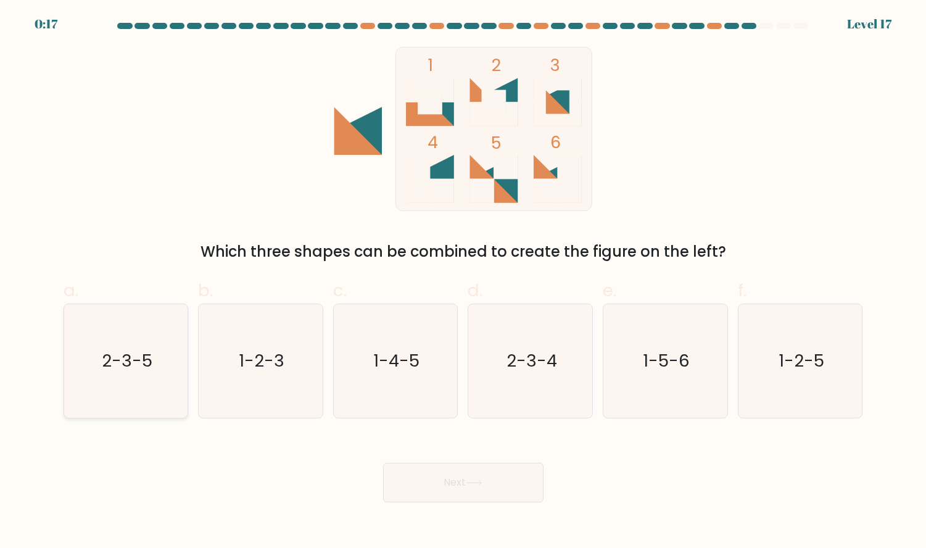
click at [140, 384] on icon "2-3-5" at bounding box center [126, 361] width 114 height 114
click at [463, 282] on input "a. 2-3-5" at bounding box center [463, 278] width 1 height 8
radio input "true"
click at [458, 482] on button "Next" at bounding box center [463, 482] width 160 height 39
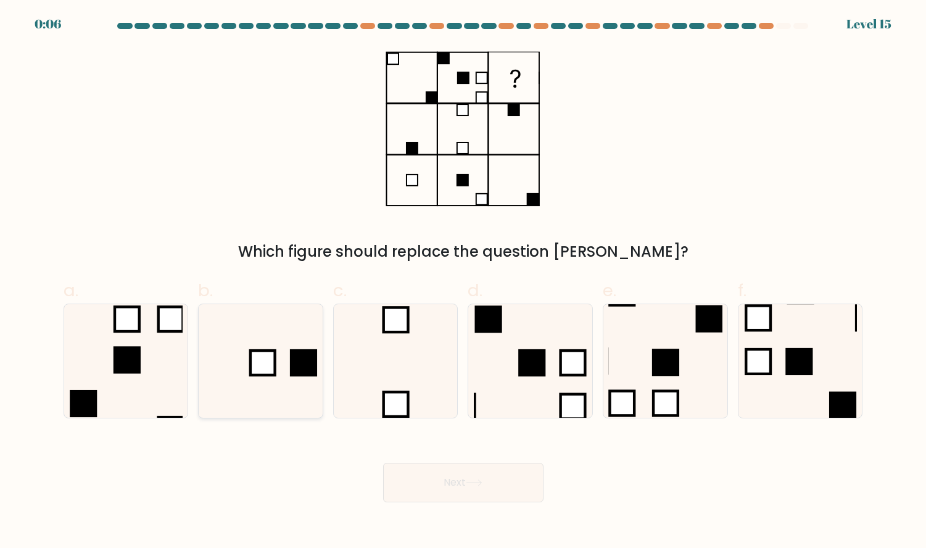
click at [304, 361] on rect at bounding box center [303, 362] width 27 height 27
click at [463, 282] on input "b." at bounding box center [463, 278] width 1 height 8
radio input "true"
click at [468, 484] on button "Next" at bounding box center [463, 482] width 160 height 39
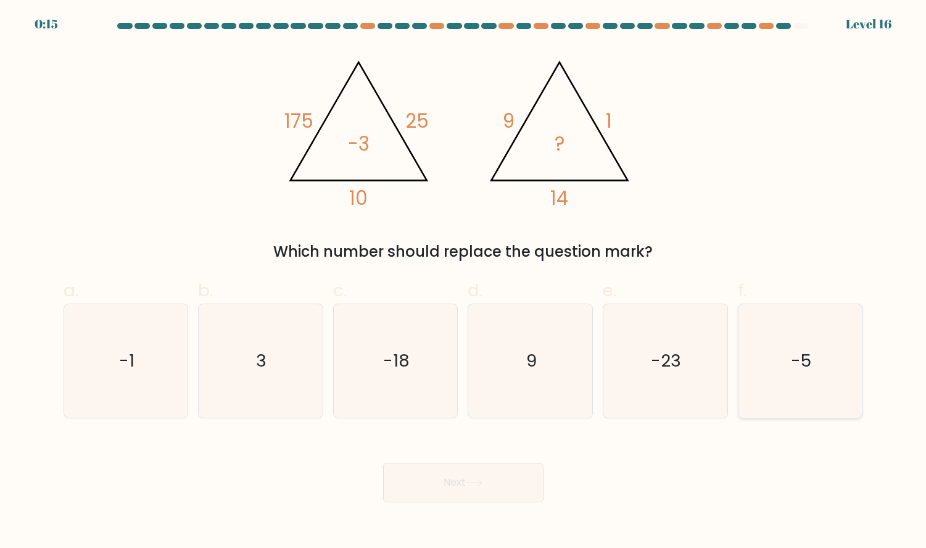
click at [806, 347] on icon "-5" at bounding box center [801, 361] width 114 height 114
click at [464, 282] on input "f. -5" at bounding box center [463, 278] width 1 height 8
radio input "true"
click at [470, 480] on icon at bounding box center [474, 482] width 17 height 7
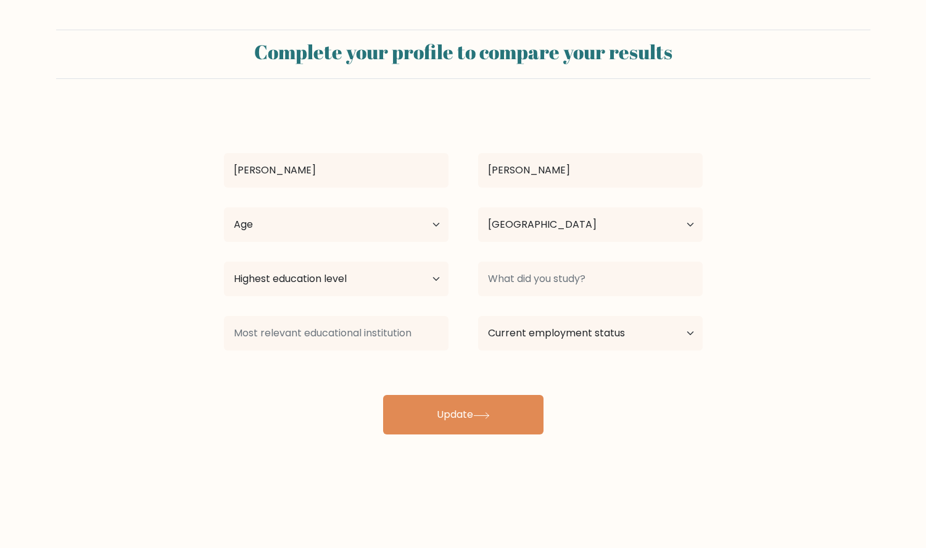
select select "GB"
click at [387, 275] on select "Highest education level No schooling Primary Lower Secondary Upper Secondary Oc…" at bounding box center [336, 279] width 225 height 35
select select "masters_degree"
click at [224, 262] on select "Highest education level No schooling Primary Lower Secondary Upper Secondary Oc…" at bounding box center [336, 279] width 225 height 35
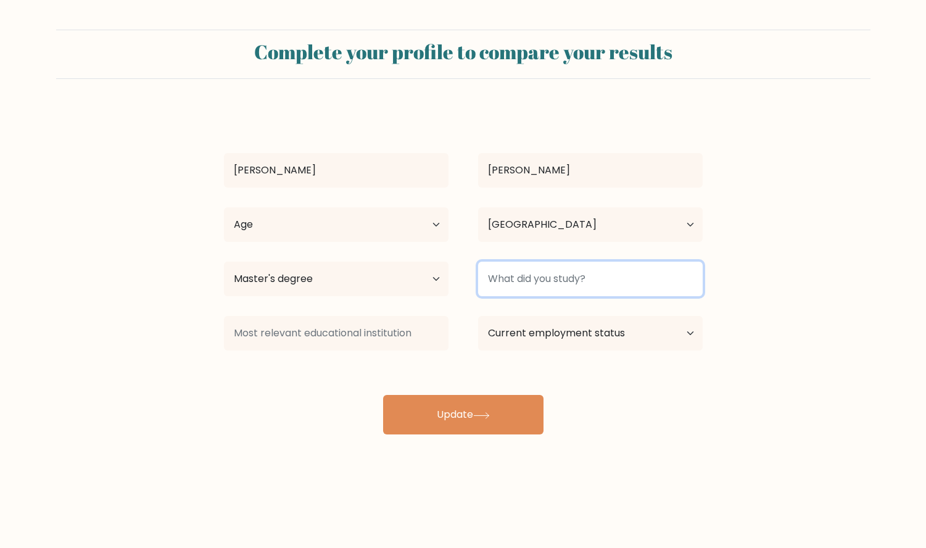
click at [515, 291] on input at bounding box center [590, 279] width 225 height 35
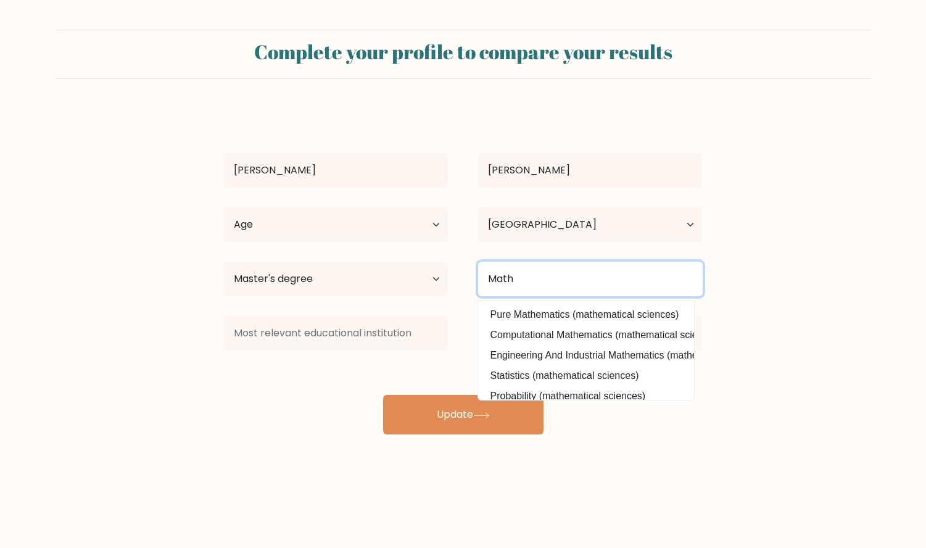
scroll to position [81, 0]
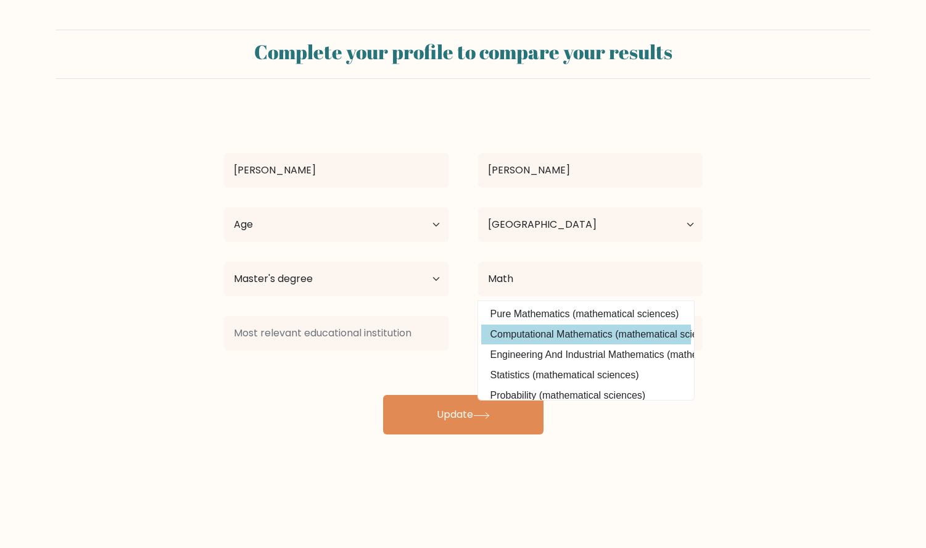
click at [557, 336] on option "Computational Mathematics (mathematical sciences)" at bounding box center [586, 335] width 210 height 20
type input "Computational Mathematics"
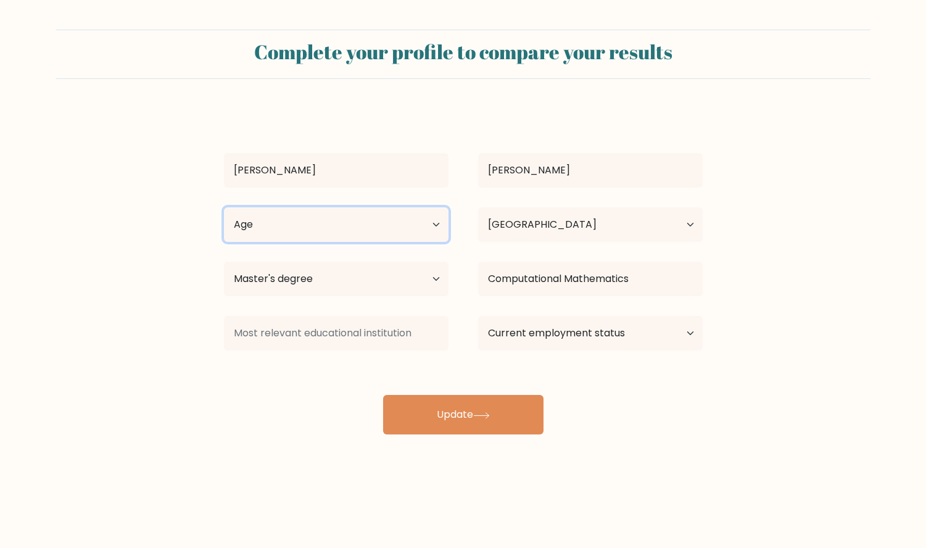
click at [379, 223] on select "Age Under 18 years old 18-24 years old 25-34 years old 35-44 years old 45-54 ye…" at bounding box center [336, 224] width 225 height 35
select select "18_24"
click at [224, 207] on select "Age Under 18 years old 18-24 years old 25-34 years old 35-44 years old 45-54 ye…" at bounding box center [336, 224] width 225 height 35
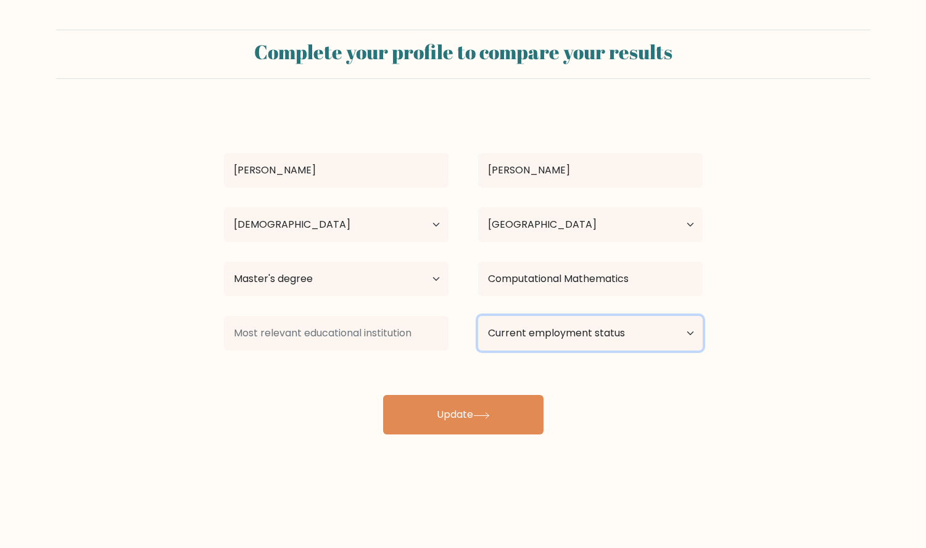
click at [515, 339] on select "Current employment status Employed Student Retired Other / prefer not to answer" at bounding box center [590, 333] width 225 height 35
select select "employed"
click at [478, 316] on select "Current employment status Employed Student Retired Other / prefer not to answer" at bounding box center [590, 333] width 225 height 35
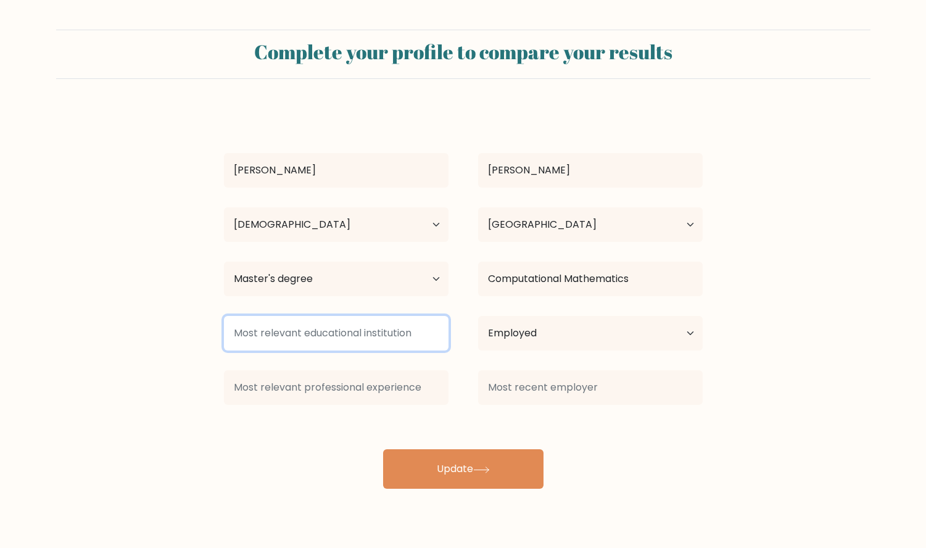
click at [377, 338] on input at bounding box center [336, 333] width 225 height 35
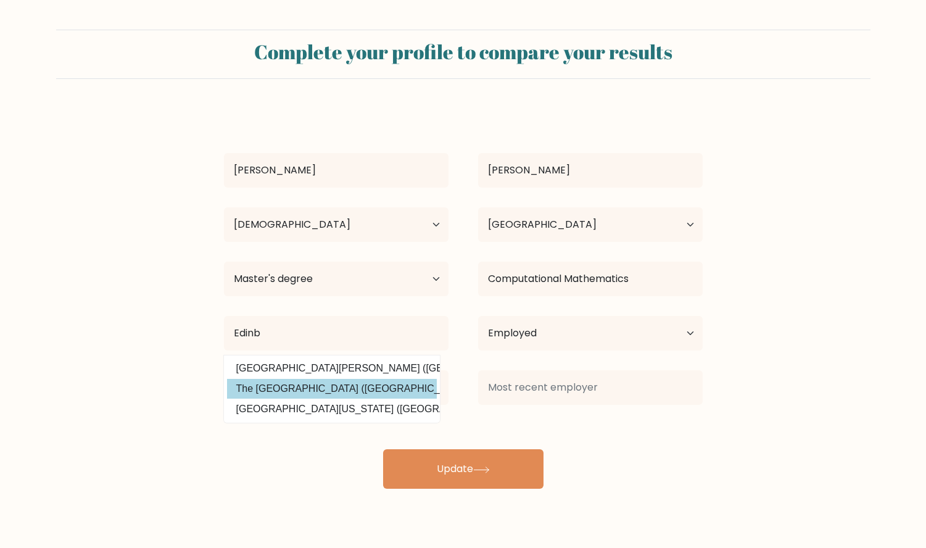
click at [313, 393] on option "The University of Edinburgh (United Kingdom)" at bounding box center [332, 389] width 210 height 20
type input "The University of Edinburgh"
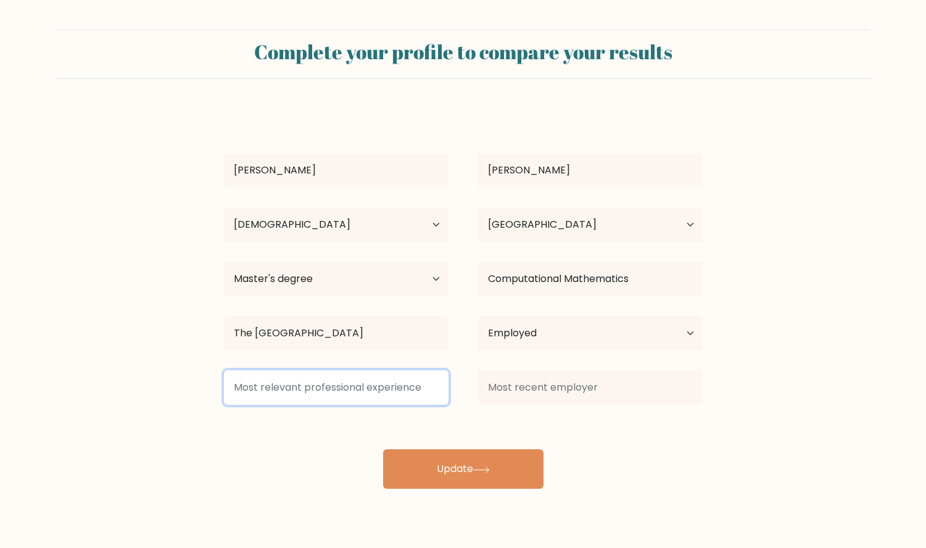
click at [389, 392] on input at bounding box center [336, 387] width 225 height 35
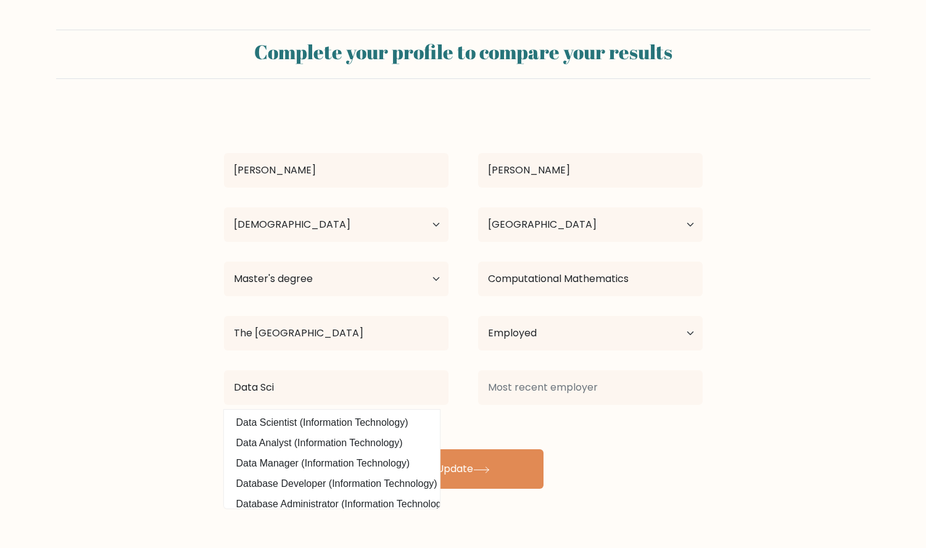
click at [363, 418] on option "Data Scientist (Information Technology)" at bounding box center [332, 423] width 210 height 20
type input "Data Scientist"
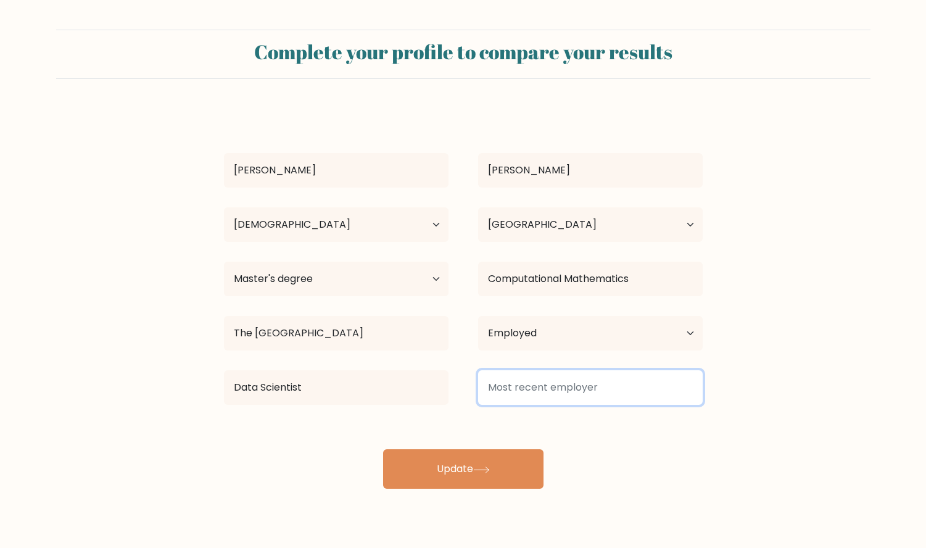
click at [511, 391] on input at bounding box center [590, 387] width 225 height 35
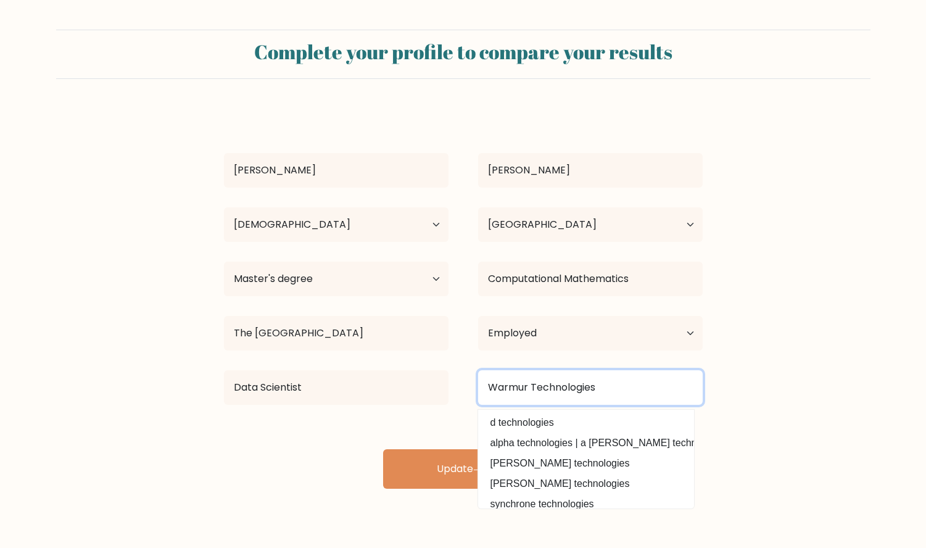
type input "Warmur Technologies"
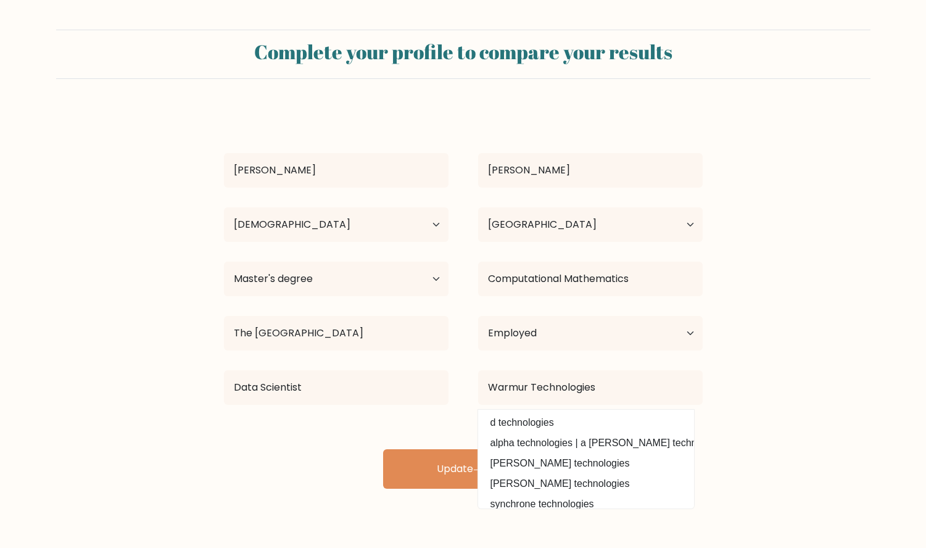
click at [449, 419] on div "Alexander Kneale Age Under 18 years old 18-24 years old 25-34 years old 35-44 y…" at bounding box center [464, 299] width 494 height 380
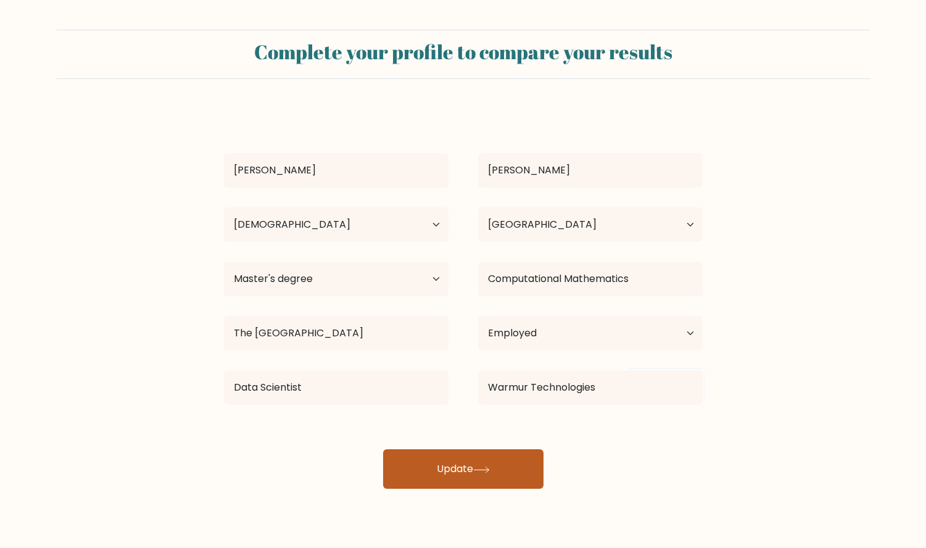
click at [463, 461] on button "Update" at bounding box center [463, 468] width 160 height 39
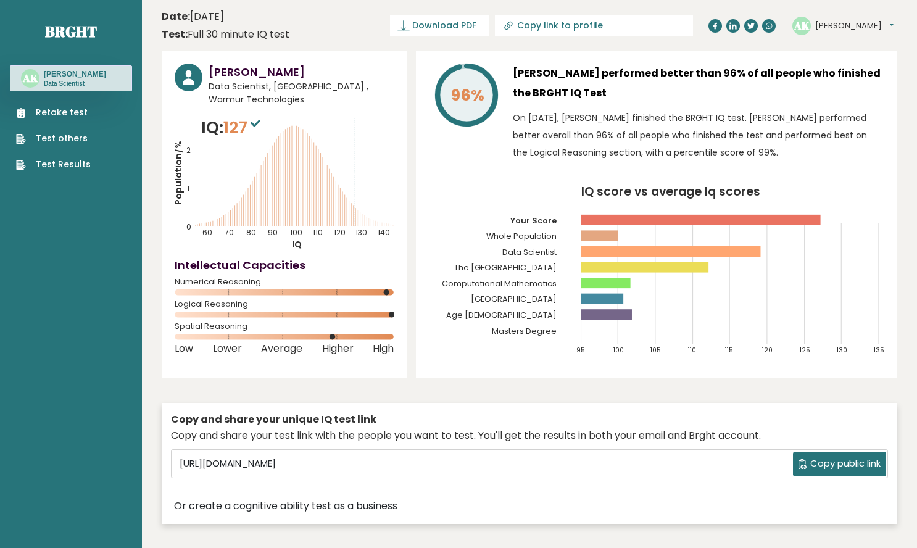
click at [306, 194] on icon "Population/% IQ 0 1 2 60 70 80 90 100 110 120 130 140" at bounding box center [284, 182] width 219 height 135
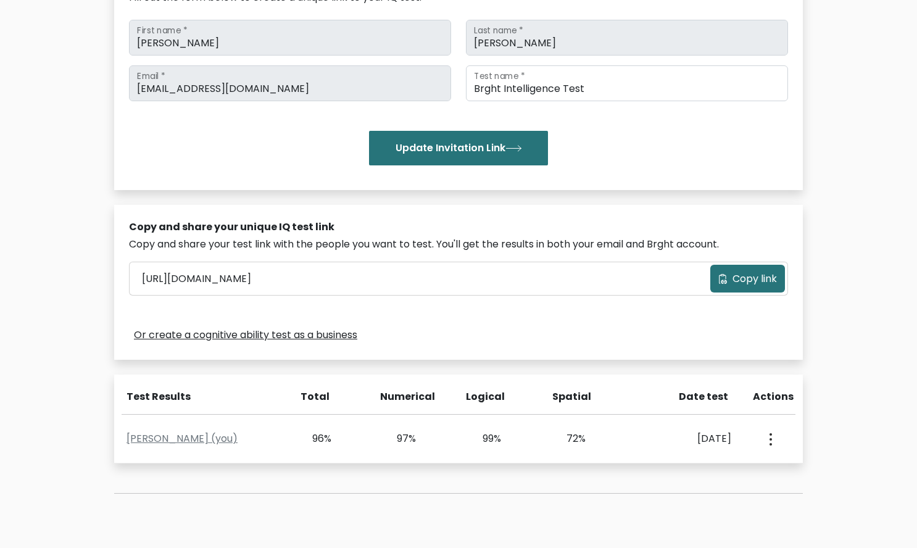
scroll to position [189, 0]
